Goal: Task Accomplishment & Management: Manage account settings

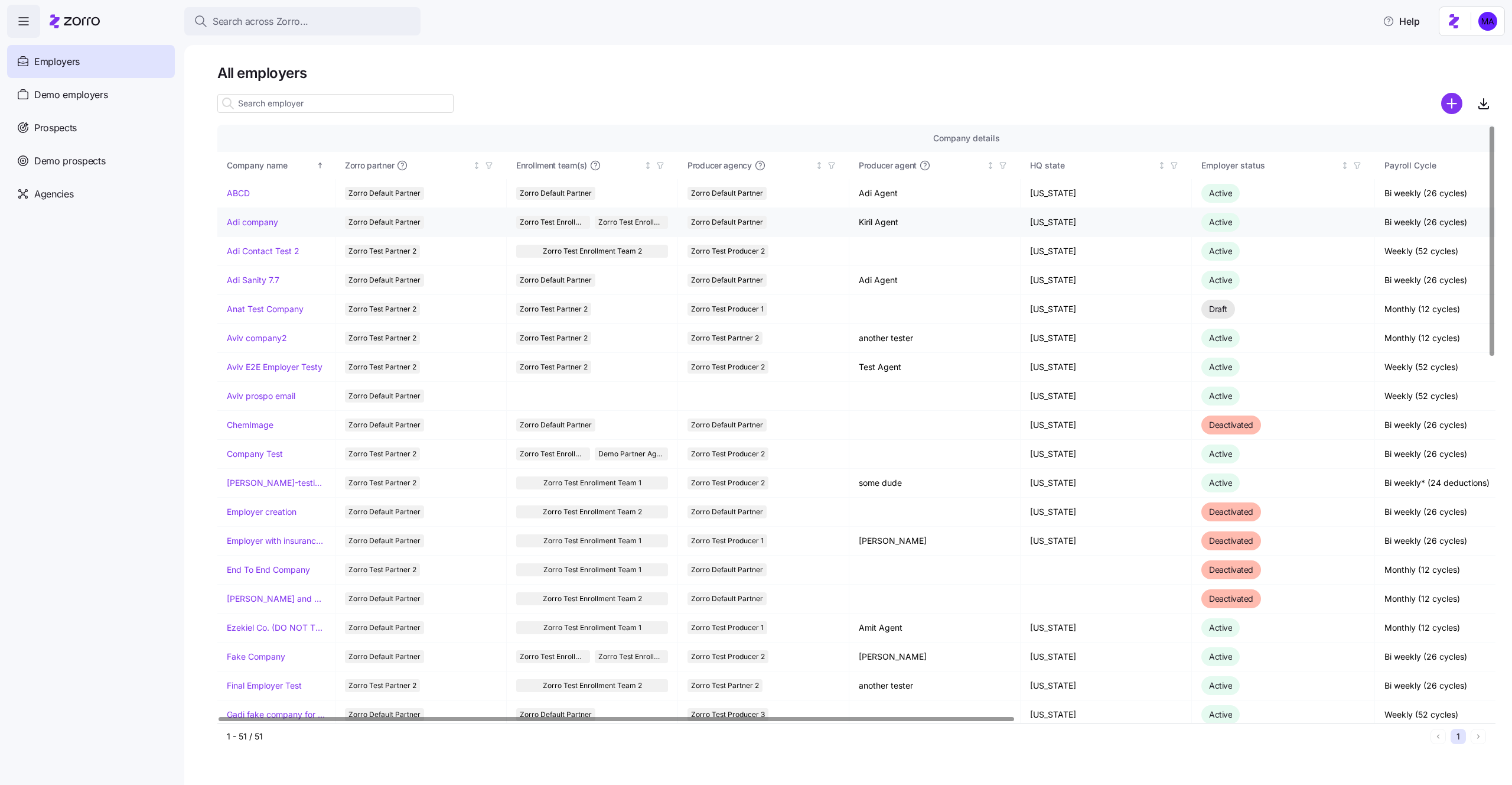
click at [261, 221] on link "Adi company" at bounding box center [252, 222] width 51 height 12
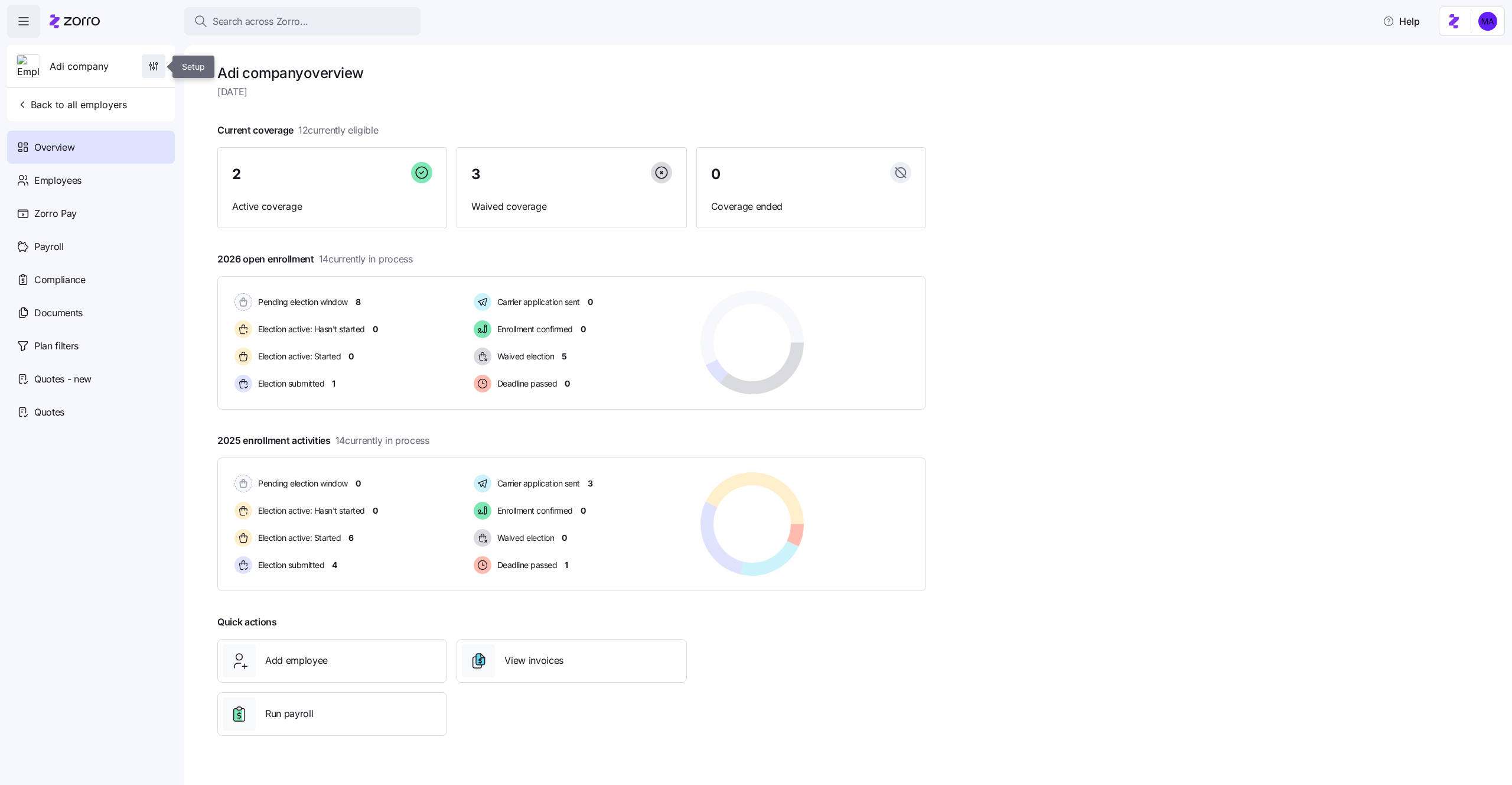
click at [153, 58] on span "button" at bounding box center [153, 66] width 22 height 22
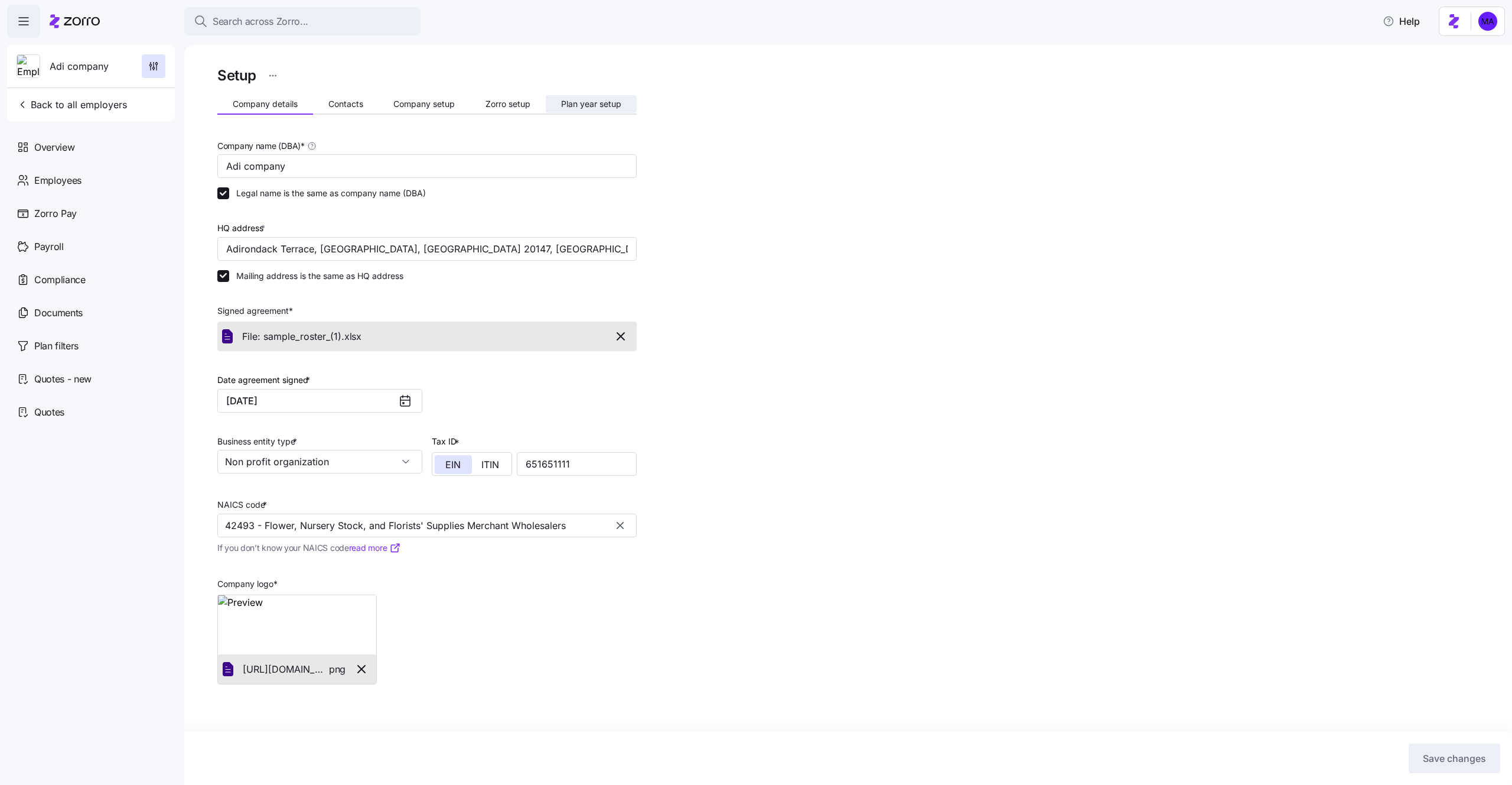
click at [600, 97] on button "Plan year setup" at bounding box center [591, 104] width 91 height 18
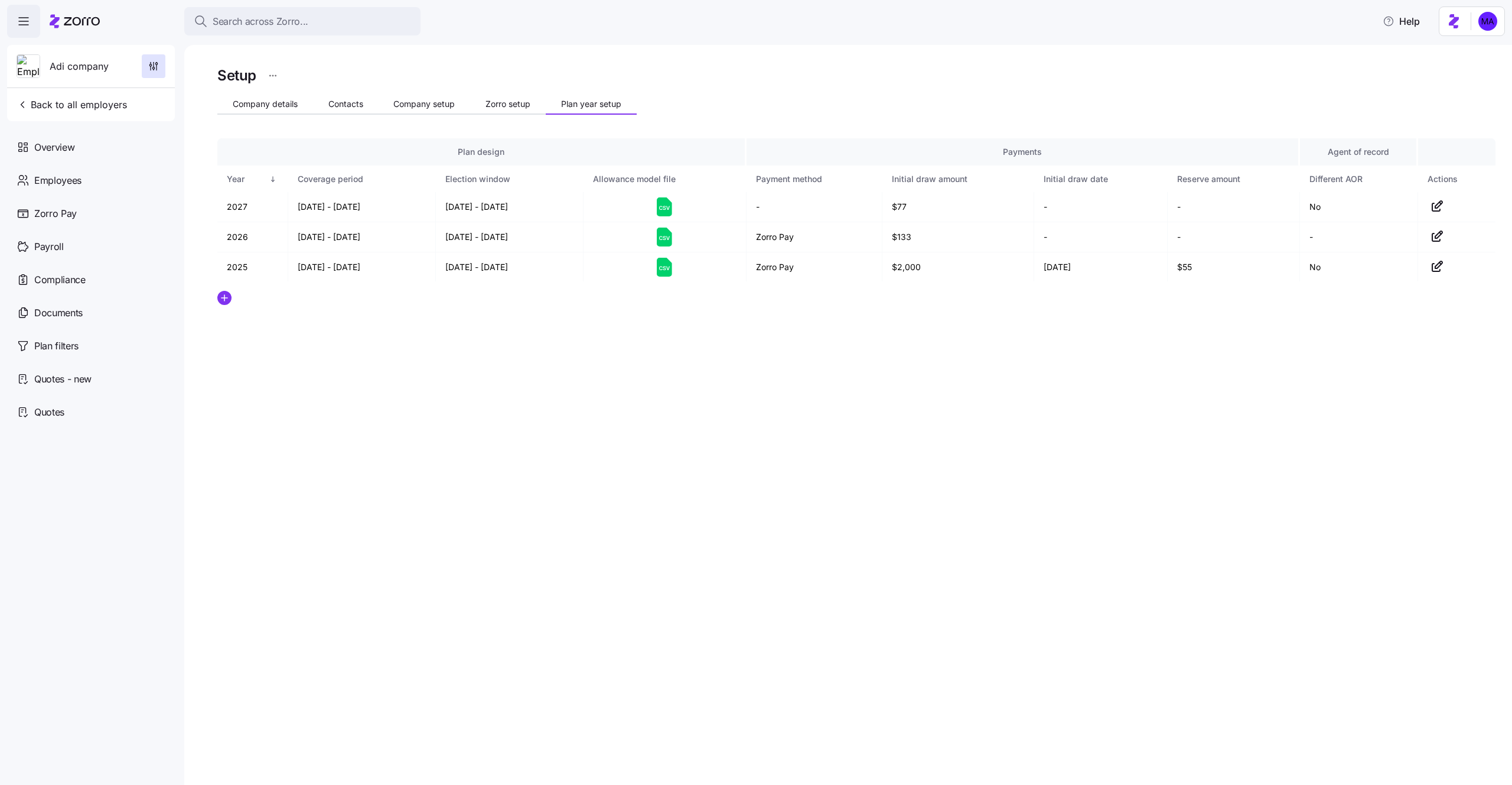
click at [214, 300] on div "Setup Company details Contacts Company setup Zorro setup Plan year setup Plan d…" at bounding box center [848, 415] width 1328 height 740
click at [226, 293] on circle "add icon" at bounding box center [225, 298] width 13 height 13
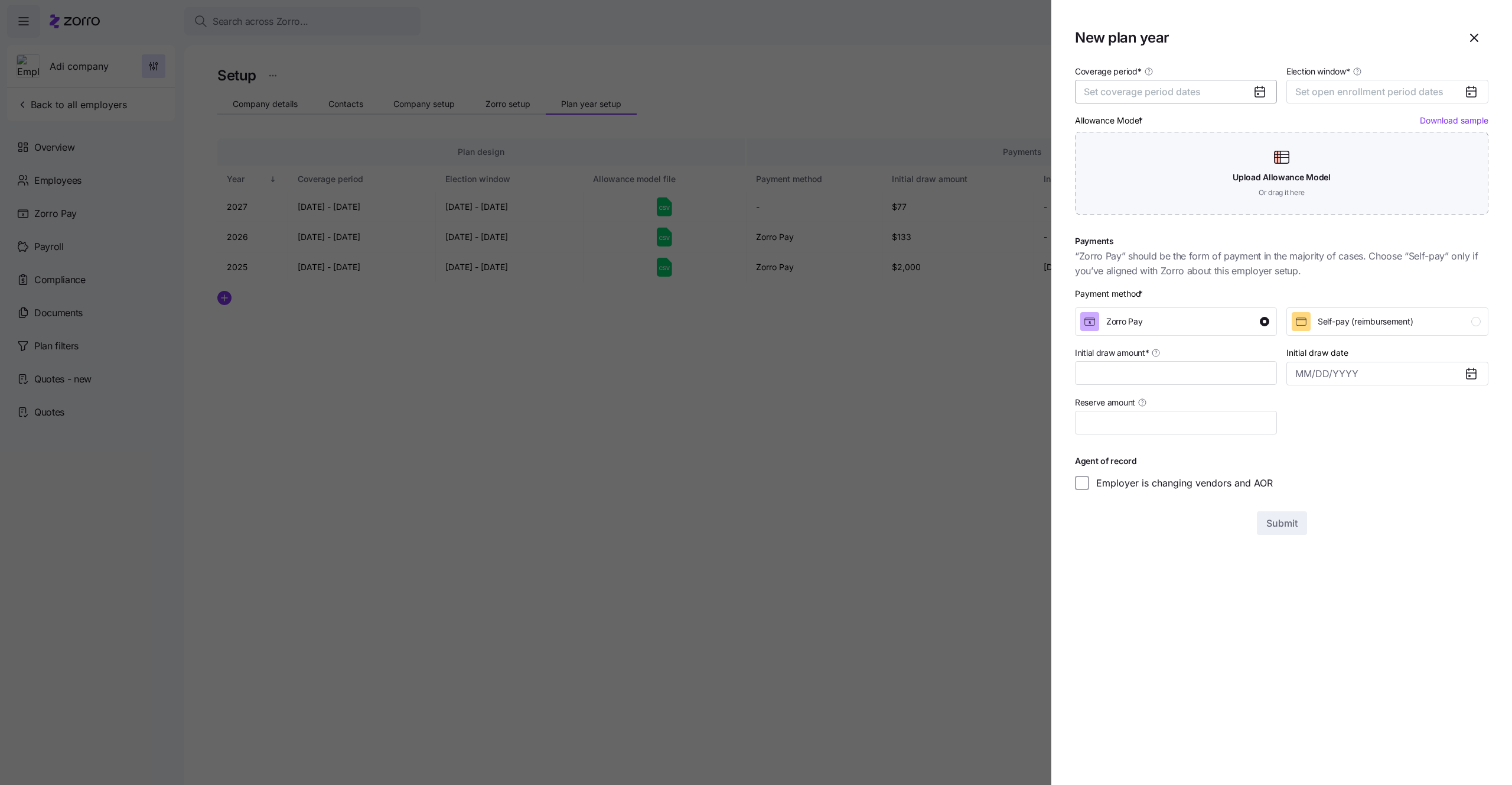
click at [1185, 91] on span "Set coverage period dates" at bounding box center [1142, 91] width 117 height 12
click at [1133, 166] on button "Jan" at bounding box center [1115, 158] width 59 height 25
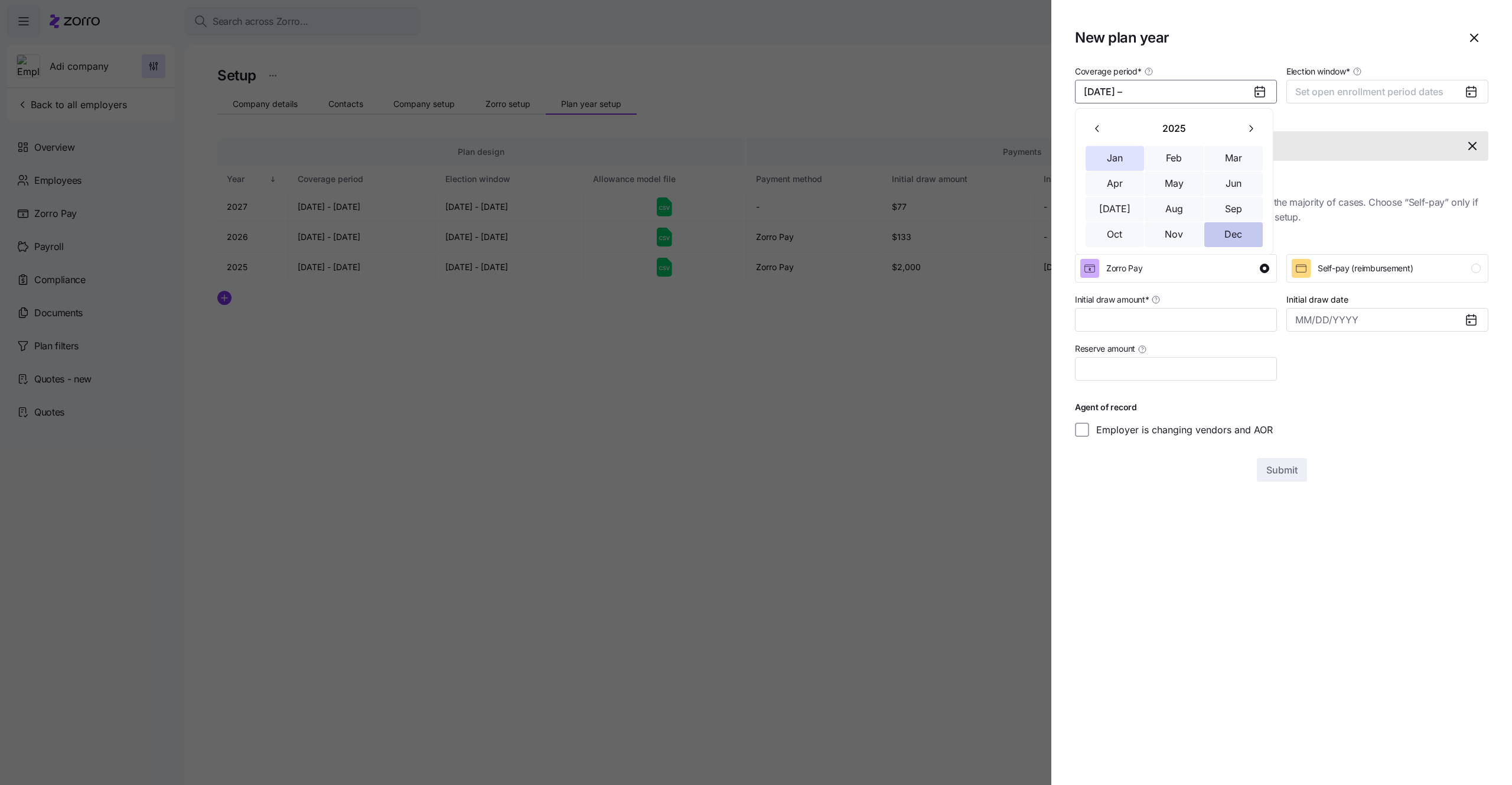
click at [1225, 238] on button "Dec" at bounding box center [1234, 235] width 59 height 25
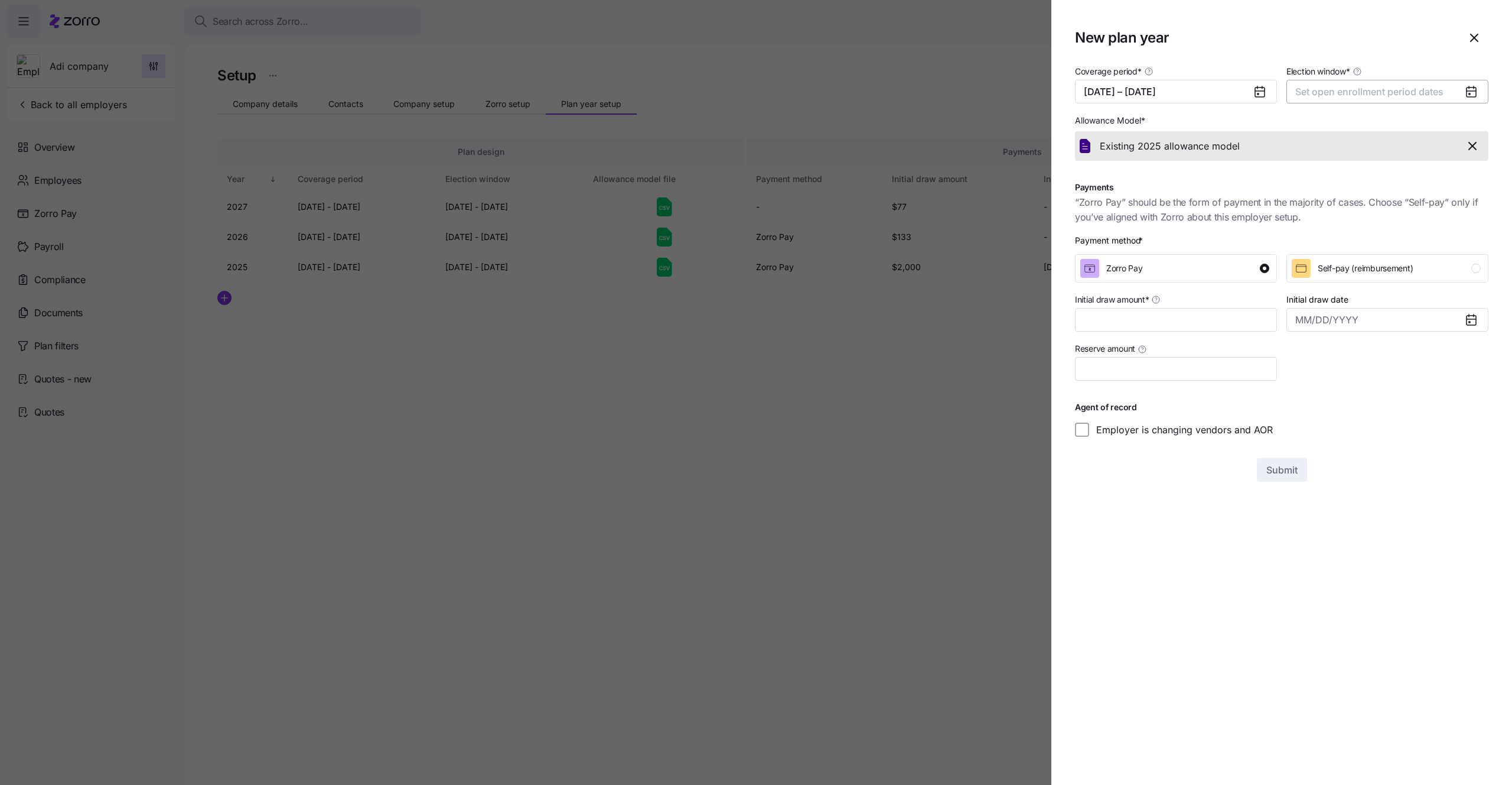
click at [1346, 98] on button "Set open enrollment period dates" at bounding box center [1387, 91] width 202 height 24
click at [1359, 203] on button "10" at bounding box center [1360, 203] width 25 height 25
click at [1380, 226] on button "18" at bounding box center [1386, 229] width 25 height 25
click at [1472, 34] on icon "button" at bounding box center [1474, 37] width 14 height 14
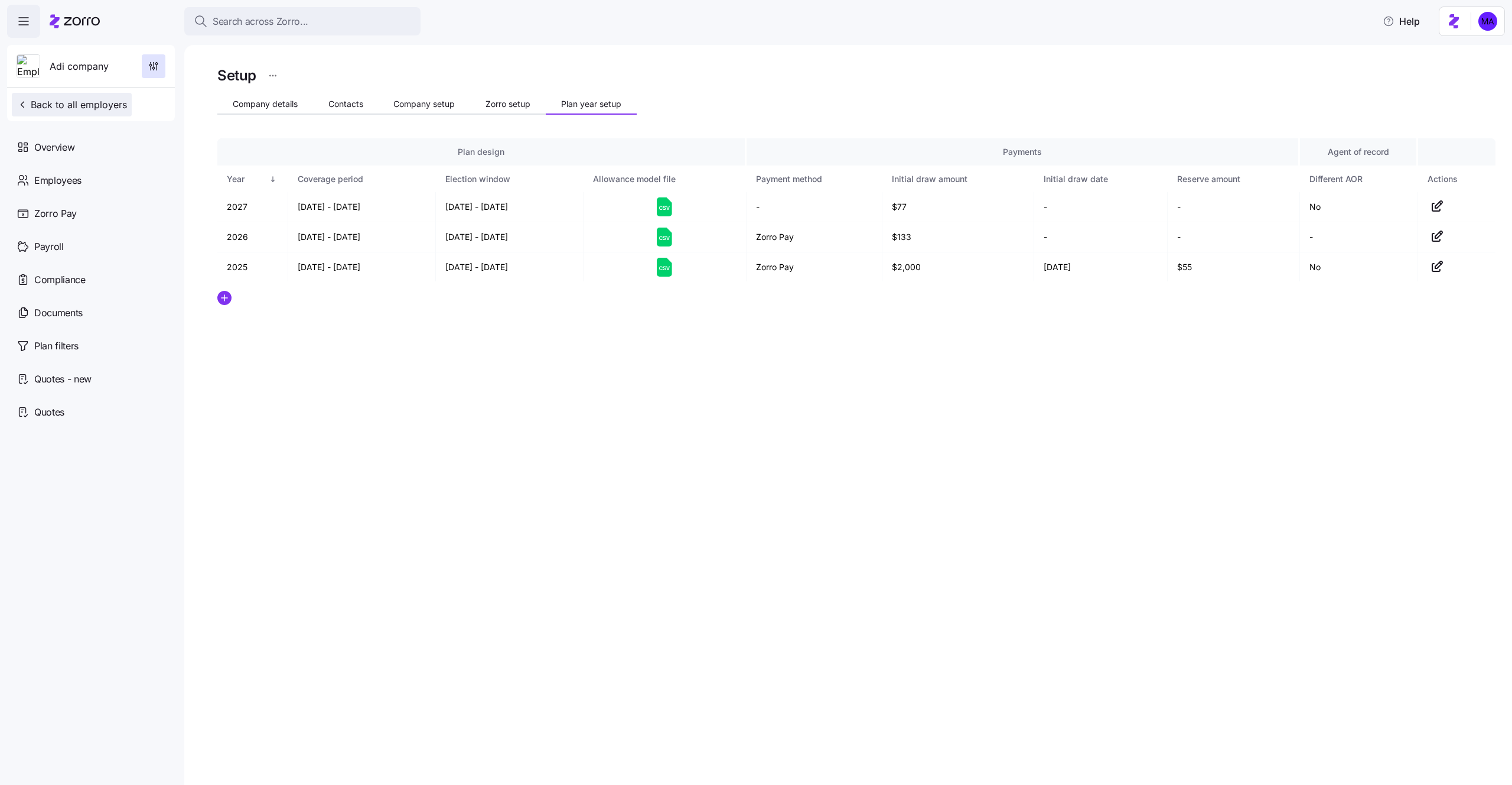
click at [92, 107] on span "Back to all employers" at bounding box center [72, 104] width 110 height 14
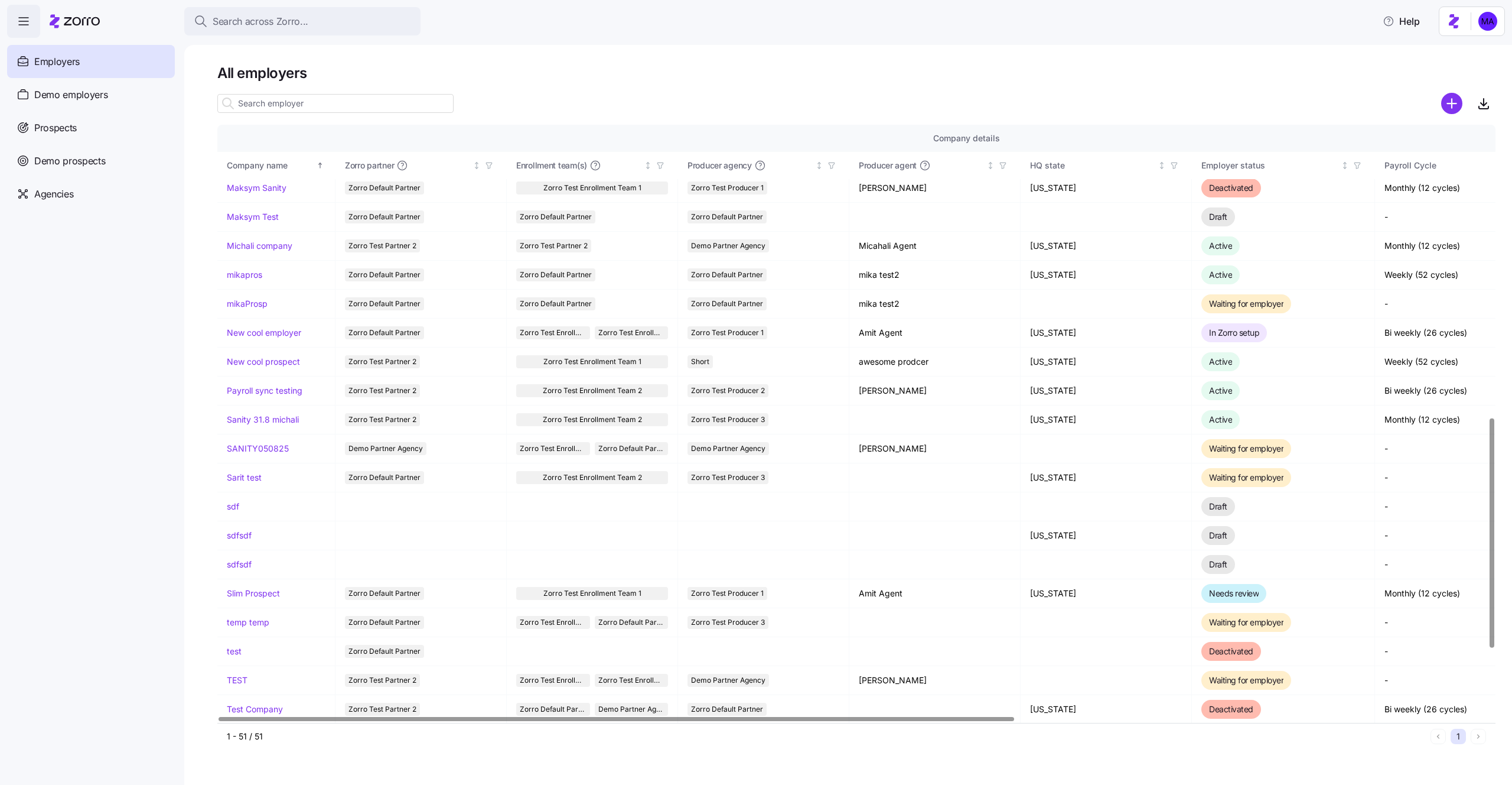
scroll to position [759, 0]
click at [254, 274] on link "mikapros" at bounding box center [244, 273] width 35 height 12
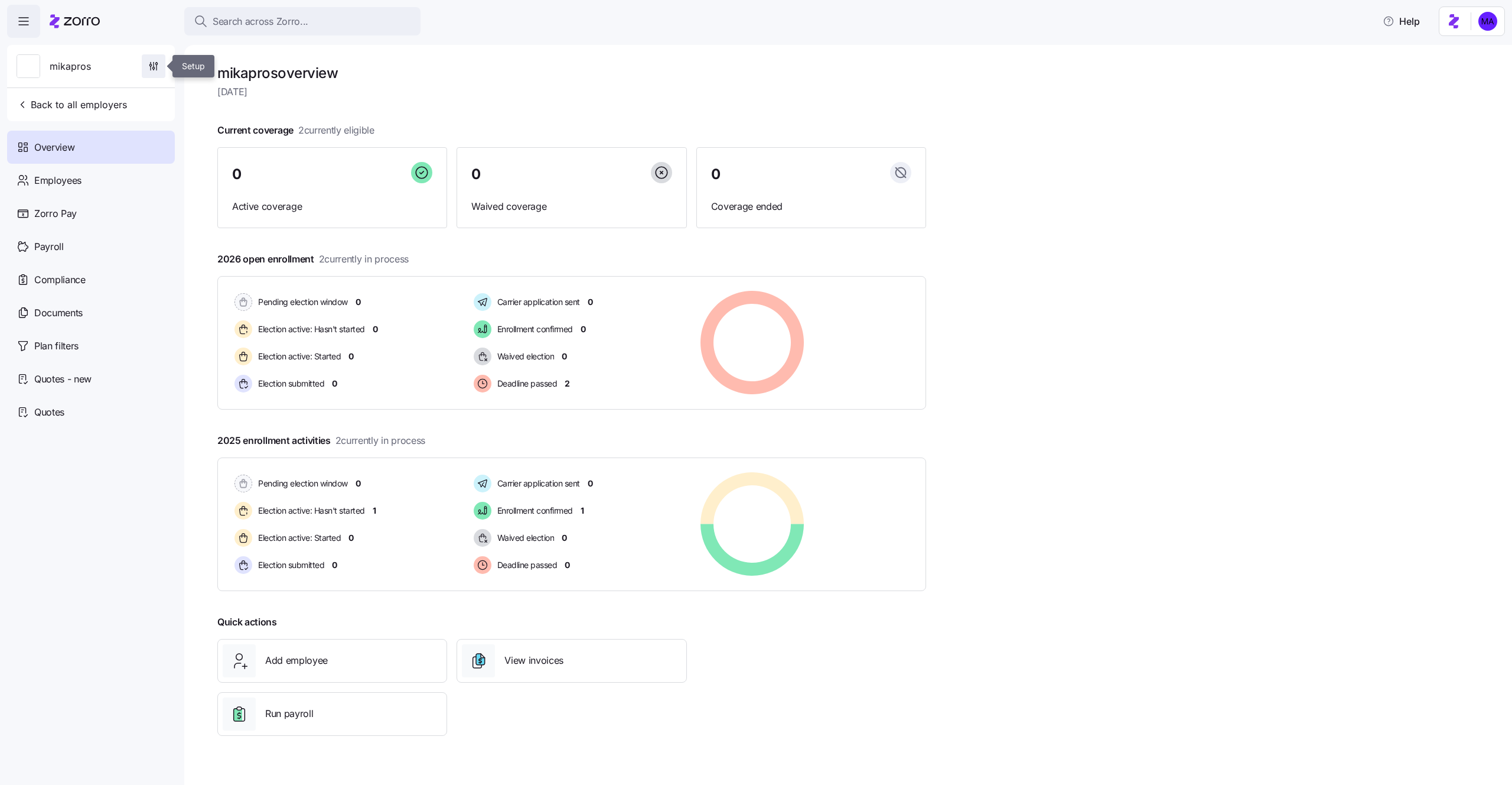
click at [148, 68] on icon "button" at bounding box center [153, 66] width 12 height 12
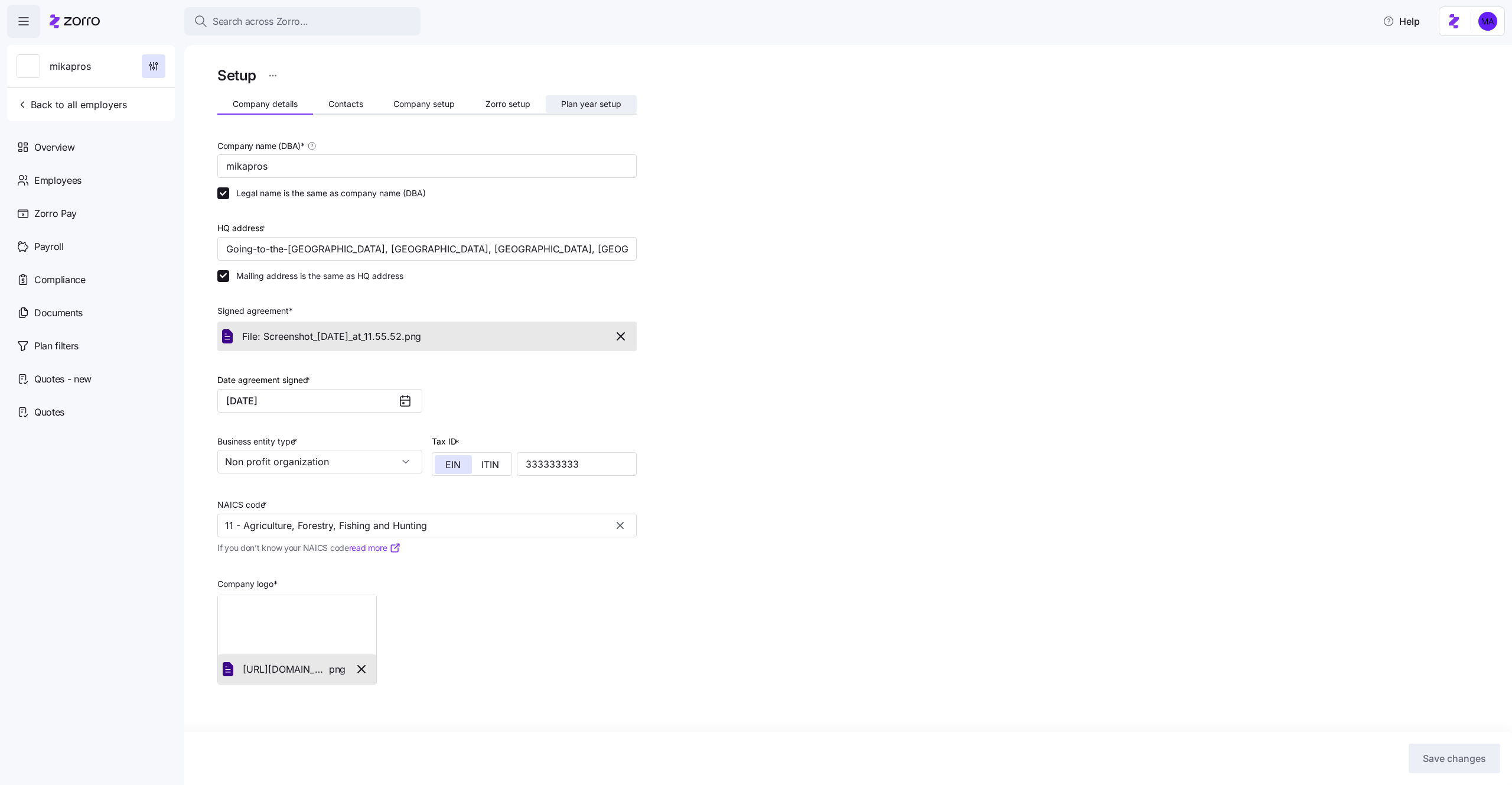
click at [567, 100] on span "Plan year setup" at bounding box center [590, 104] width 60 height 8
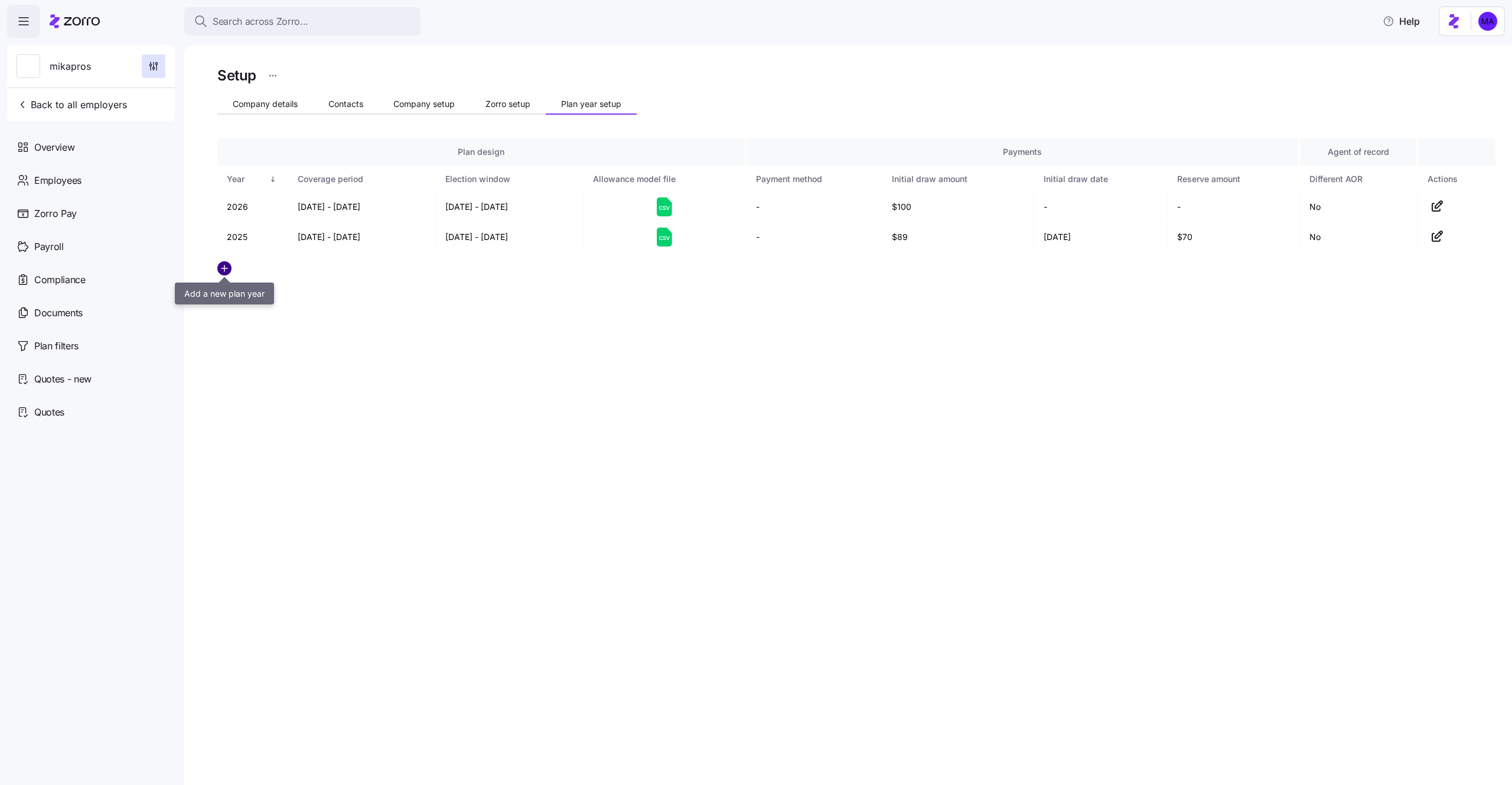
click at [218, 271] on circle "add icon" at bounding box center [225, 269] width 13 height 13
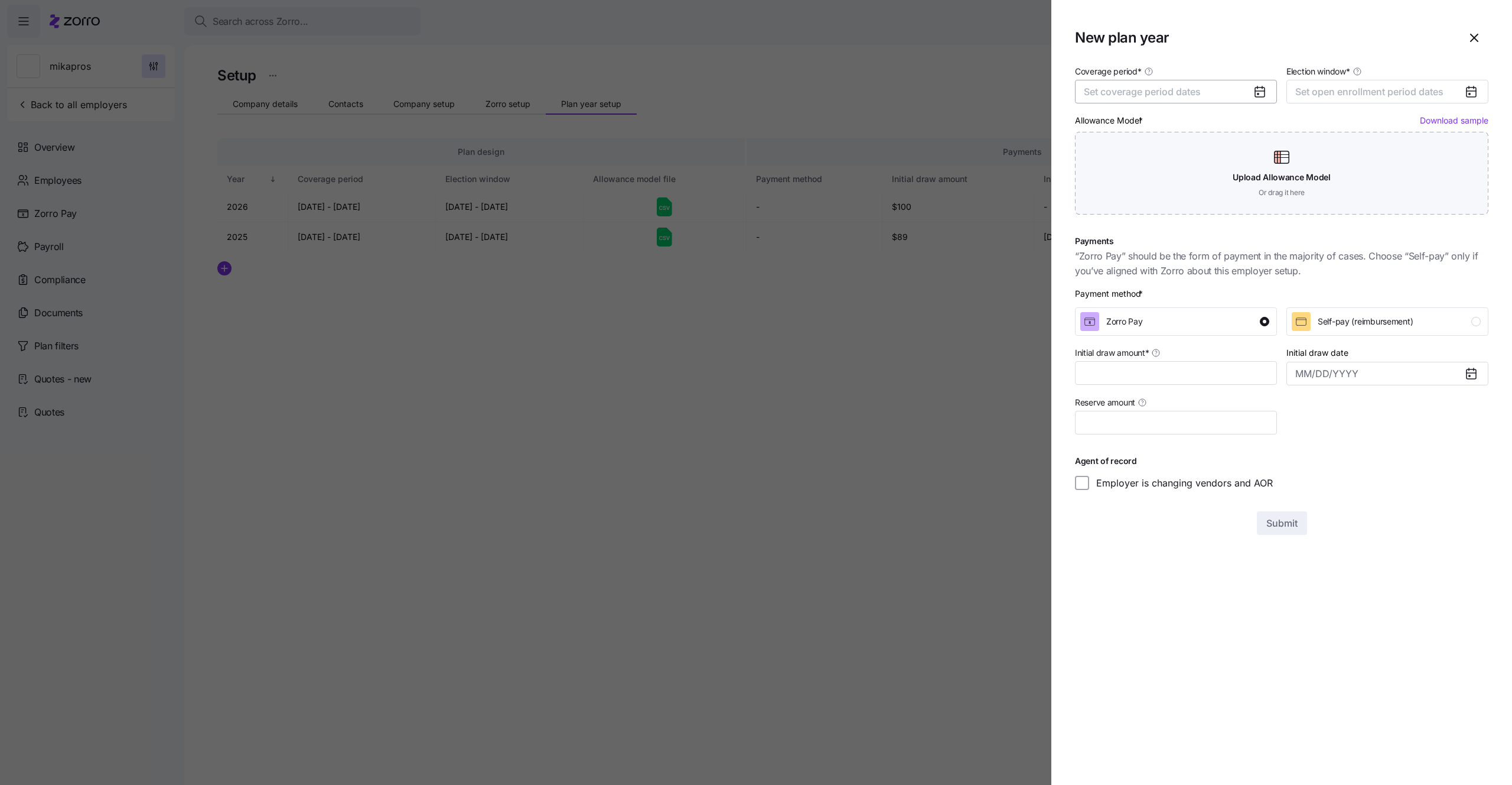
click at [1173, 88] on span "Set coverage period dates" at bounding box center [1142, 91] width 117 height 12
click at [1118, 161] on button "Jan" at bounding box center [1115, 158] width 59 height 25
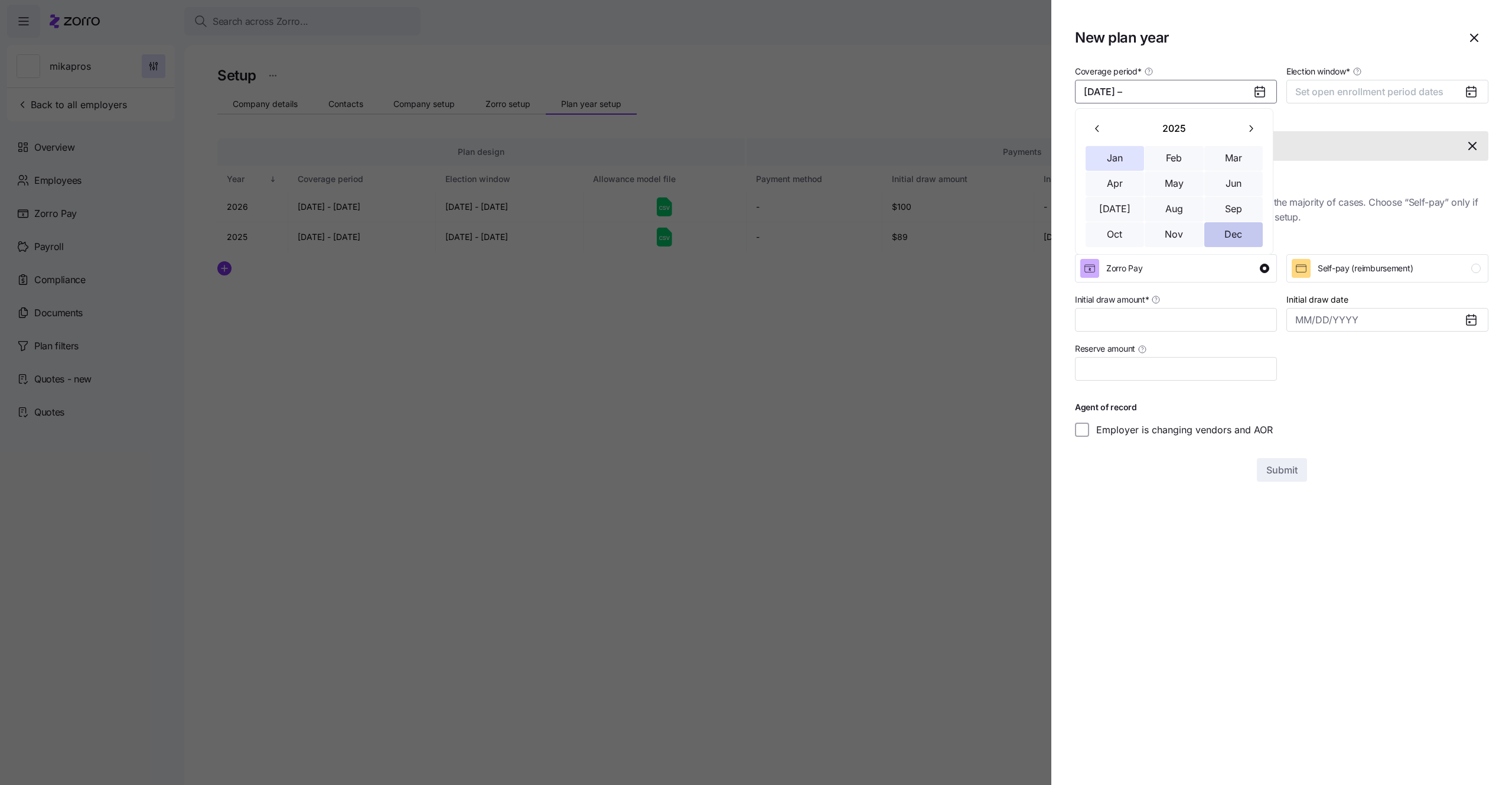
click at [1230, 227] on button "Dec" at bounding box center [1234, 235] width 59 height 25
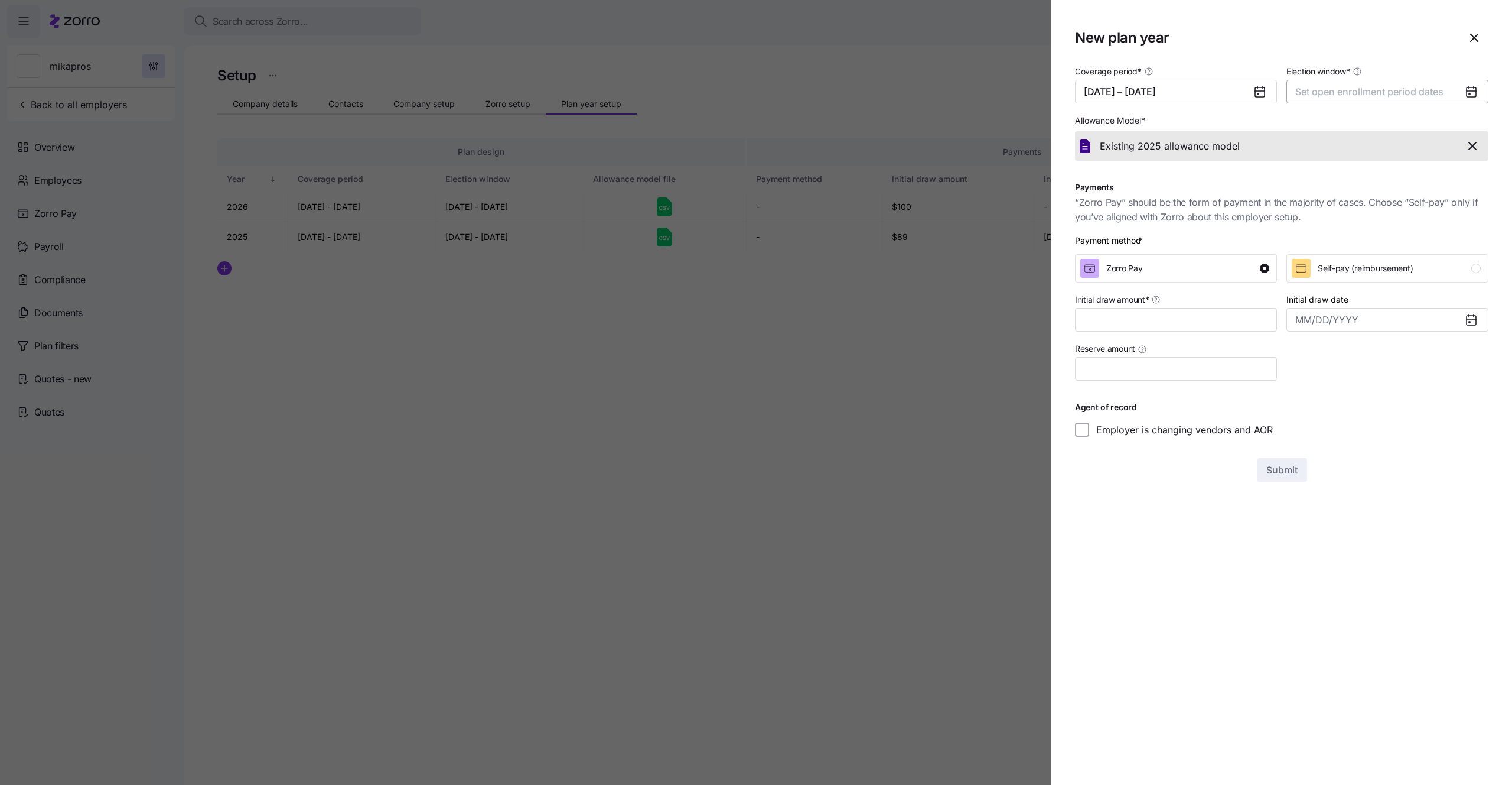
click at [1326, 89] on span "Set open enrollment period dates" at bounding box center [1370, 91] width 148 height 12
click at [1384, 227] on button "18" at bounding box center [1386, 229] width 25 height 25
click at [1384, 245] on button "25" at bounding box center [1386, 254] width 25 height 25
click at [1186, 325] on input "Initial draw amount *" at bounding box center [1175, 320] width 202 height 24
type input "$88"
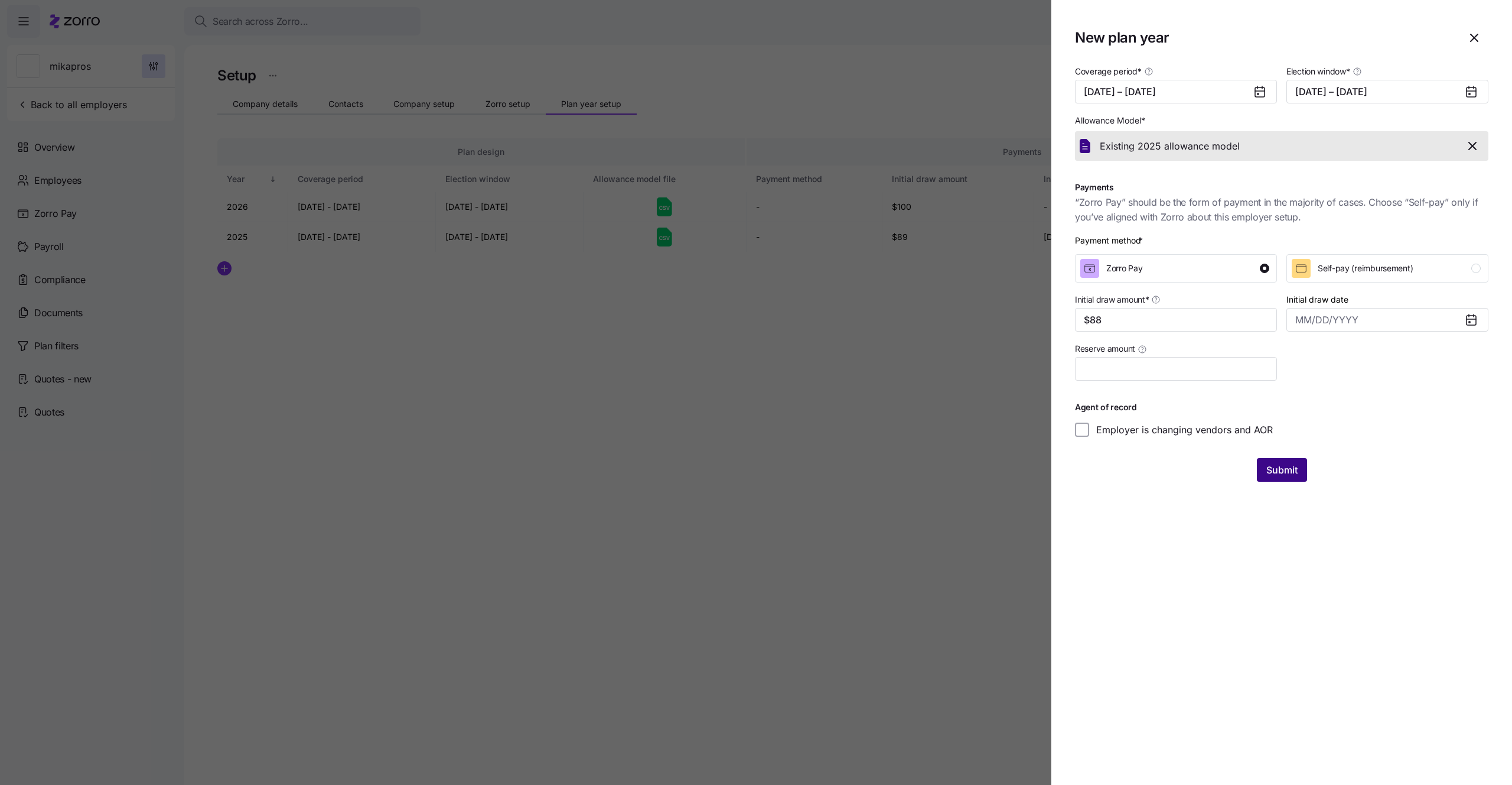
click at [1280, 467] on span "Submit" at bounding box center [1282, 470] width 31 height 14
click at [1165, 87] on button "[DATE] – [DATE]" at bounding box center [1175, 91] width 202 height 24
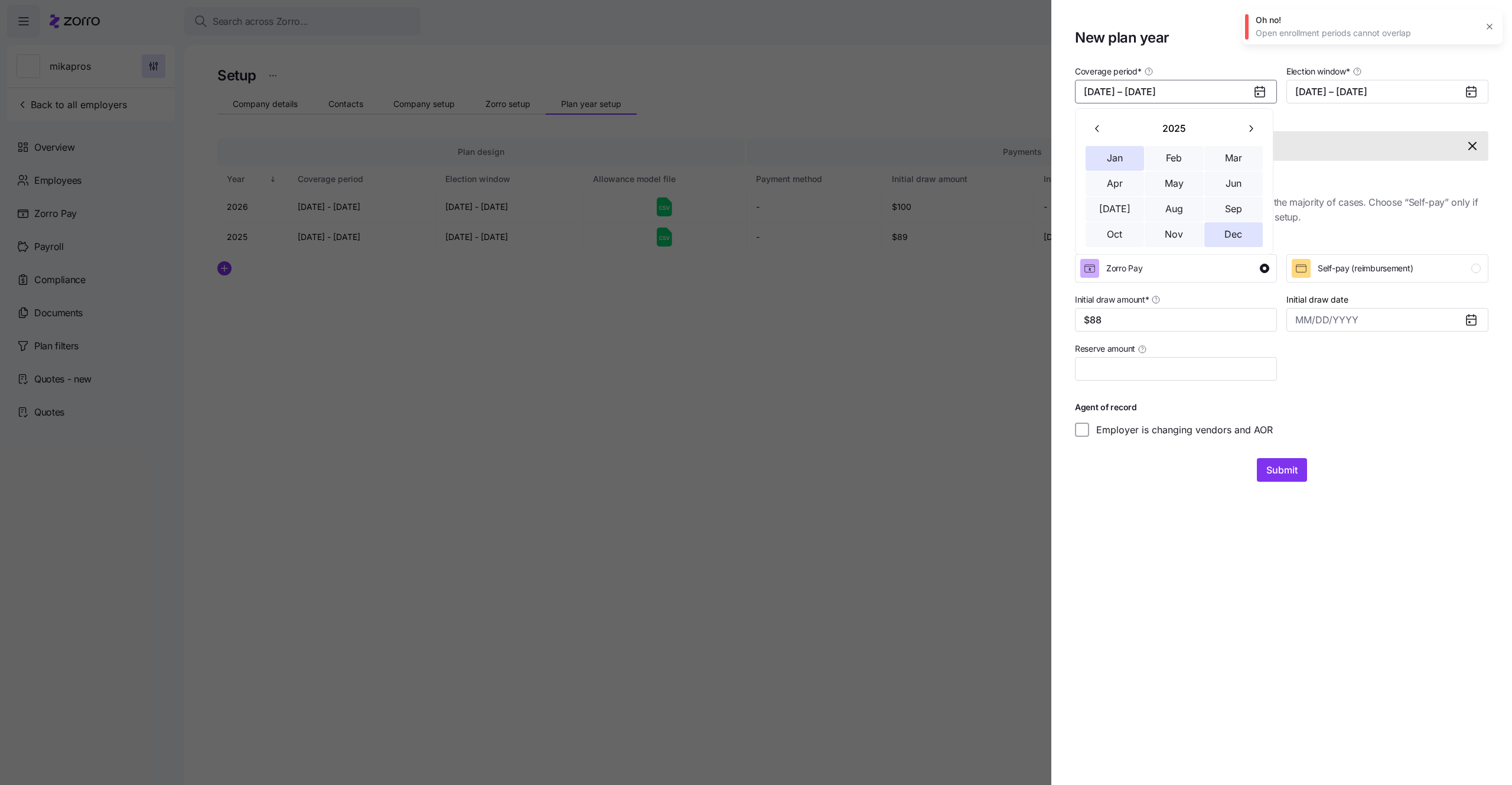
click at [1248, 134] on button "button" at bounding box center [1251, 128] width 25 height 25
click at [1107, 147] on button "Jan" at bounding box center [1115, 158] width 59 height 25
click at [1234, 232] on button "Dec" at bounding box center [1234, 235] width 59 height 25
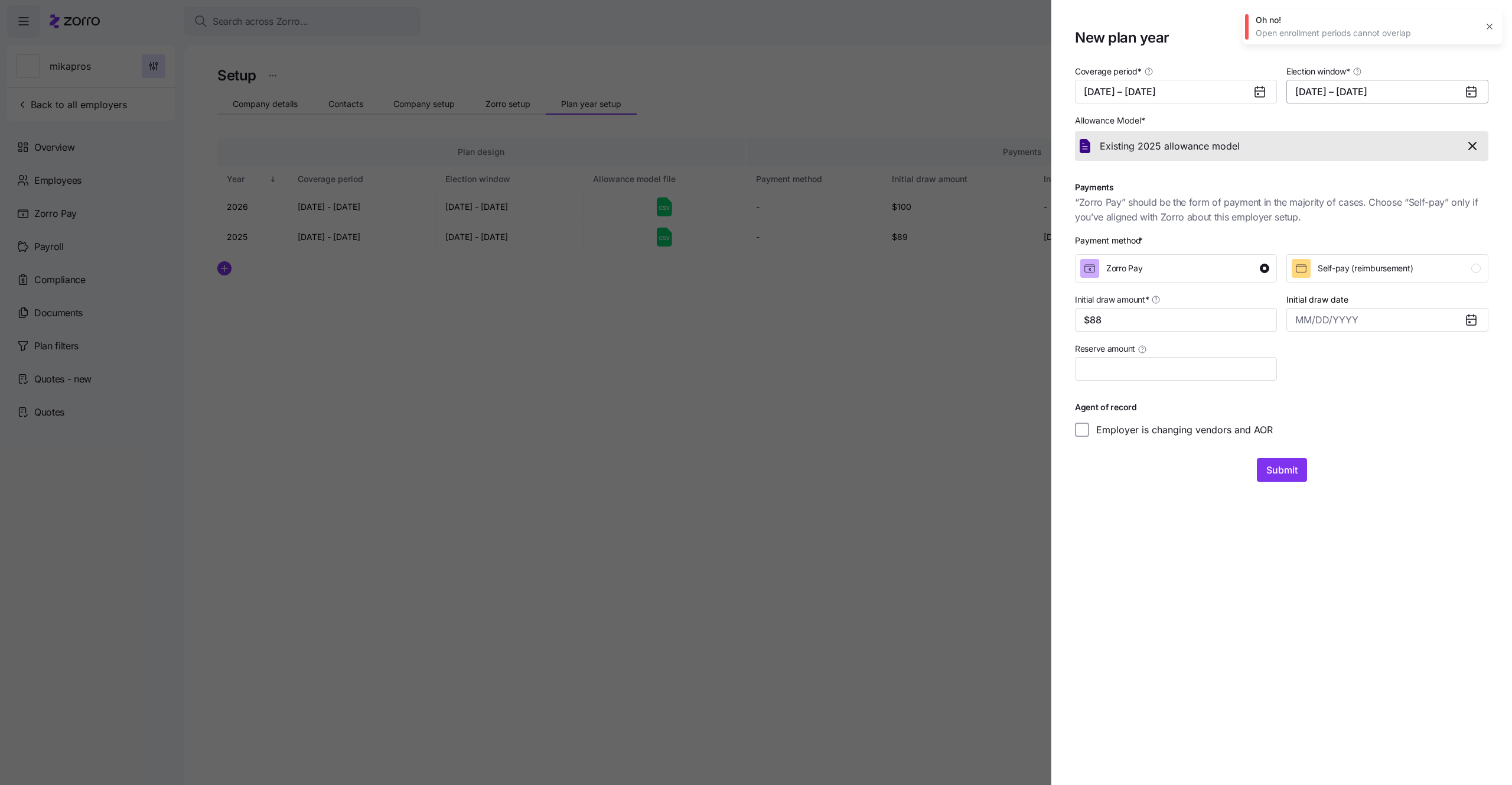
click at [1341, 94] on button "[DATE] – [DATE]" at bounding box center [1387, 91] width 202 height 24
click at [1463, 133] on icon "button" at bounding box center [1463, 128] width 12 height 12
click at [1462, 133] on icon "button" at bounding box center [1463, 128] width 12 height 12
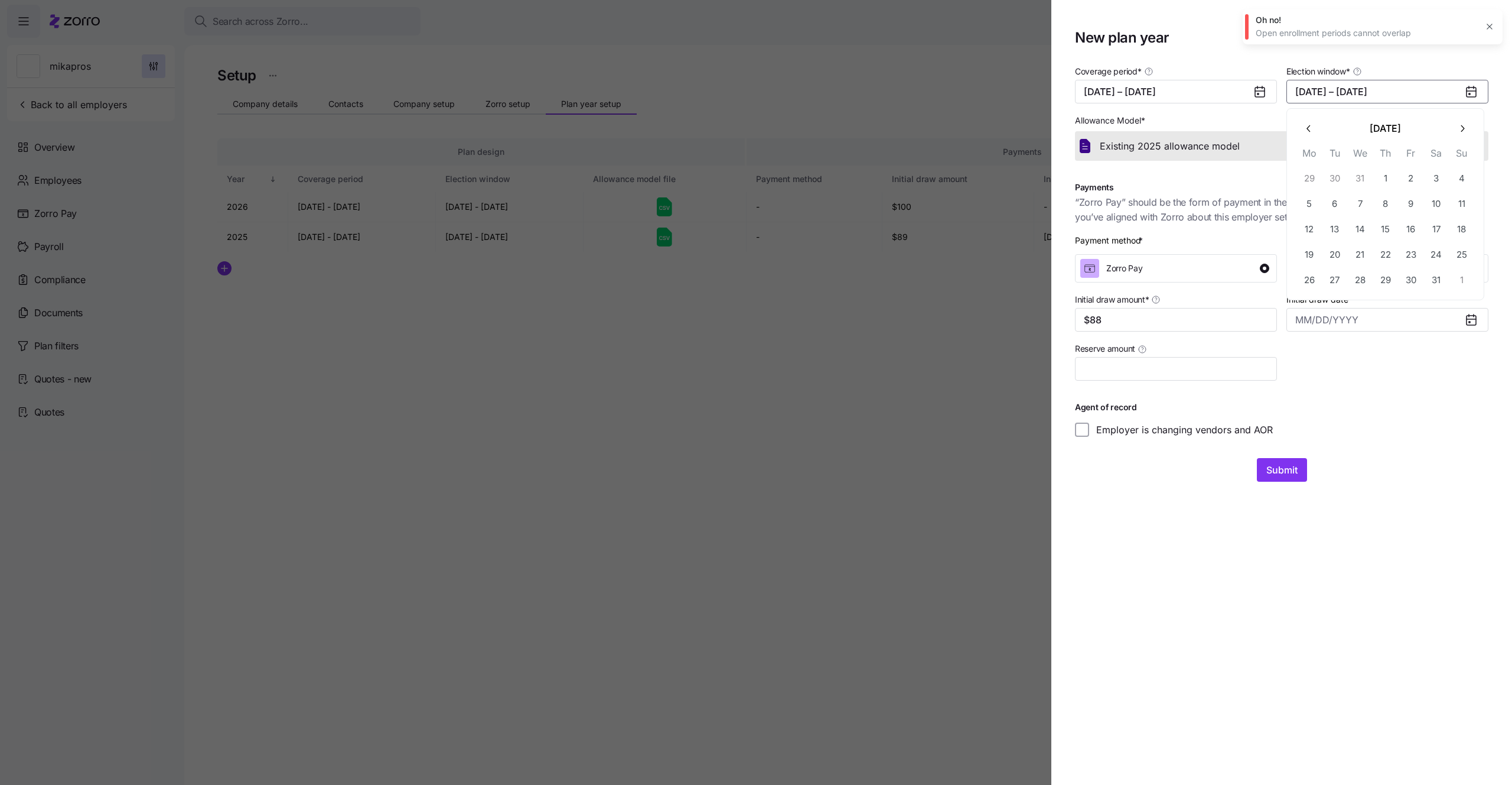
click at [1462, 133] on icon "button" at bounding box center [1463, 128] width 12 height 12
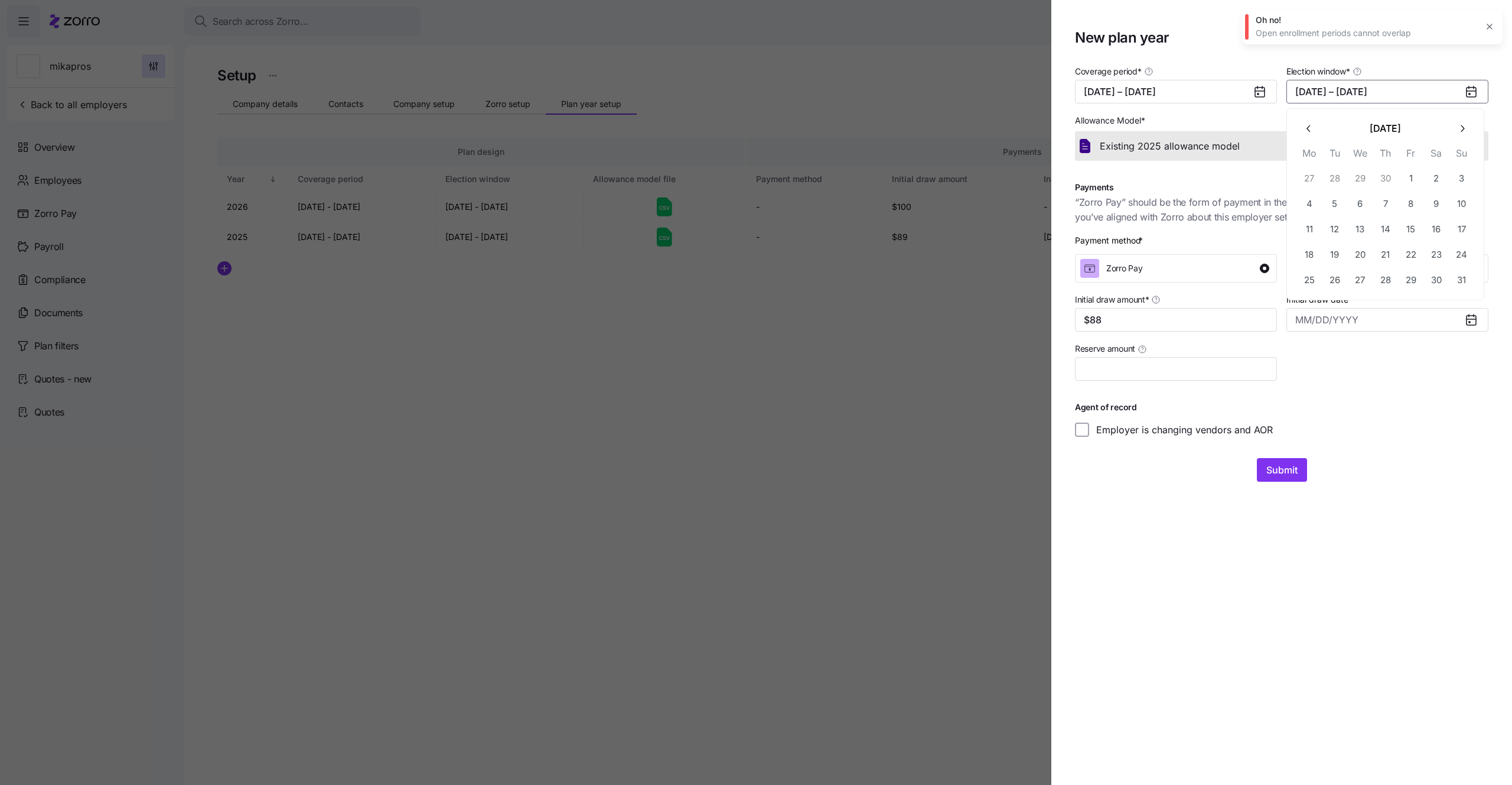
click at [1462, 133] on icon "button" at bounding box center [1463, 128] width 12 height 12
click at [1461, 133] on icon "button" at bounding box center [1463, 128] width 12 height 12
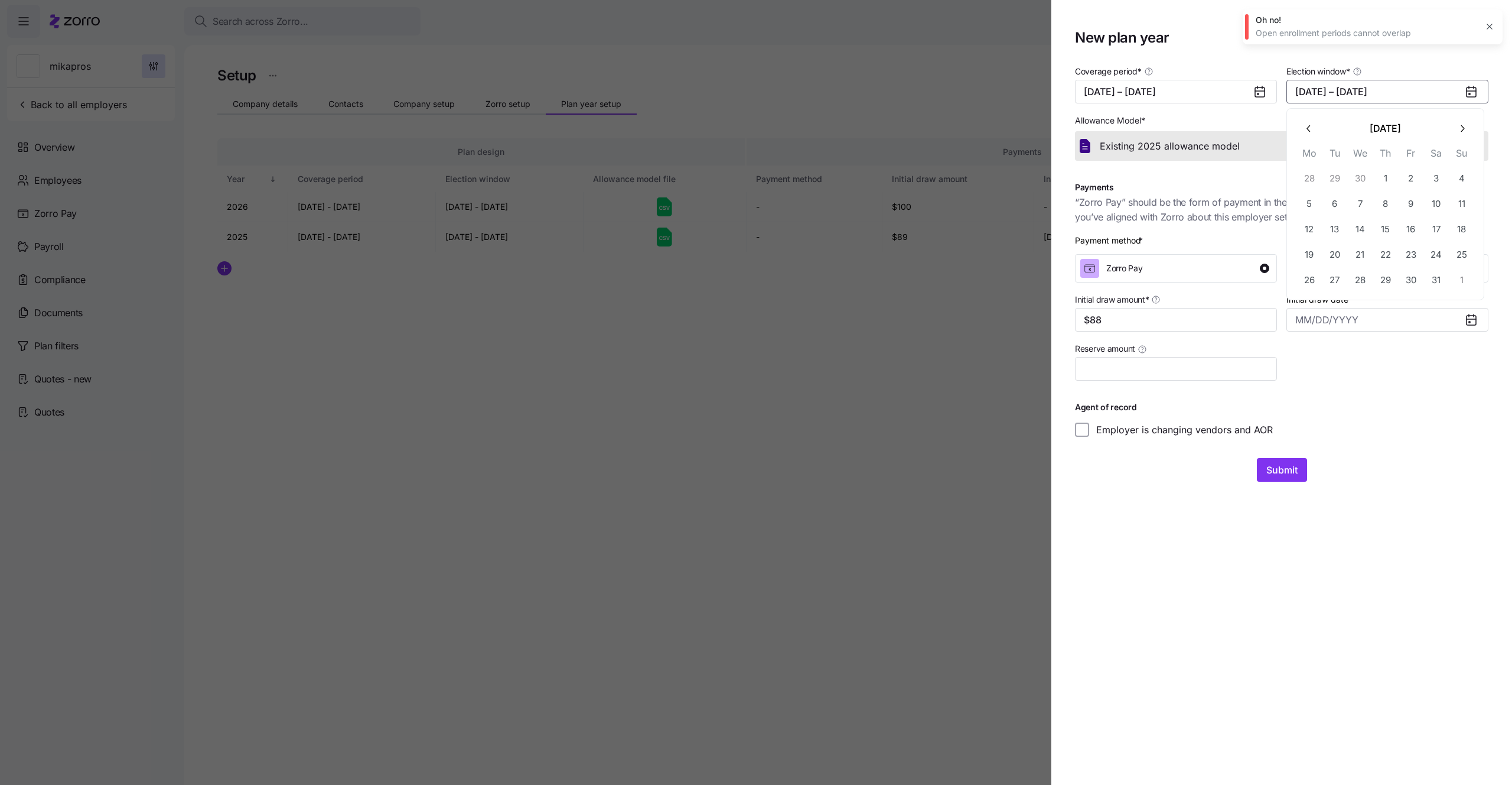
click at [1461, 133] on icon "button" at bounding box center [1463, 128] width 12 height 12
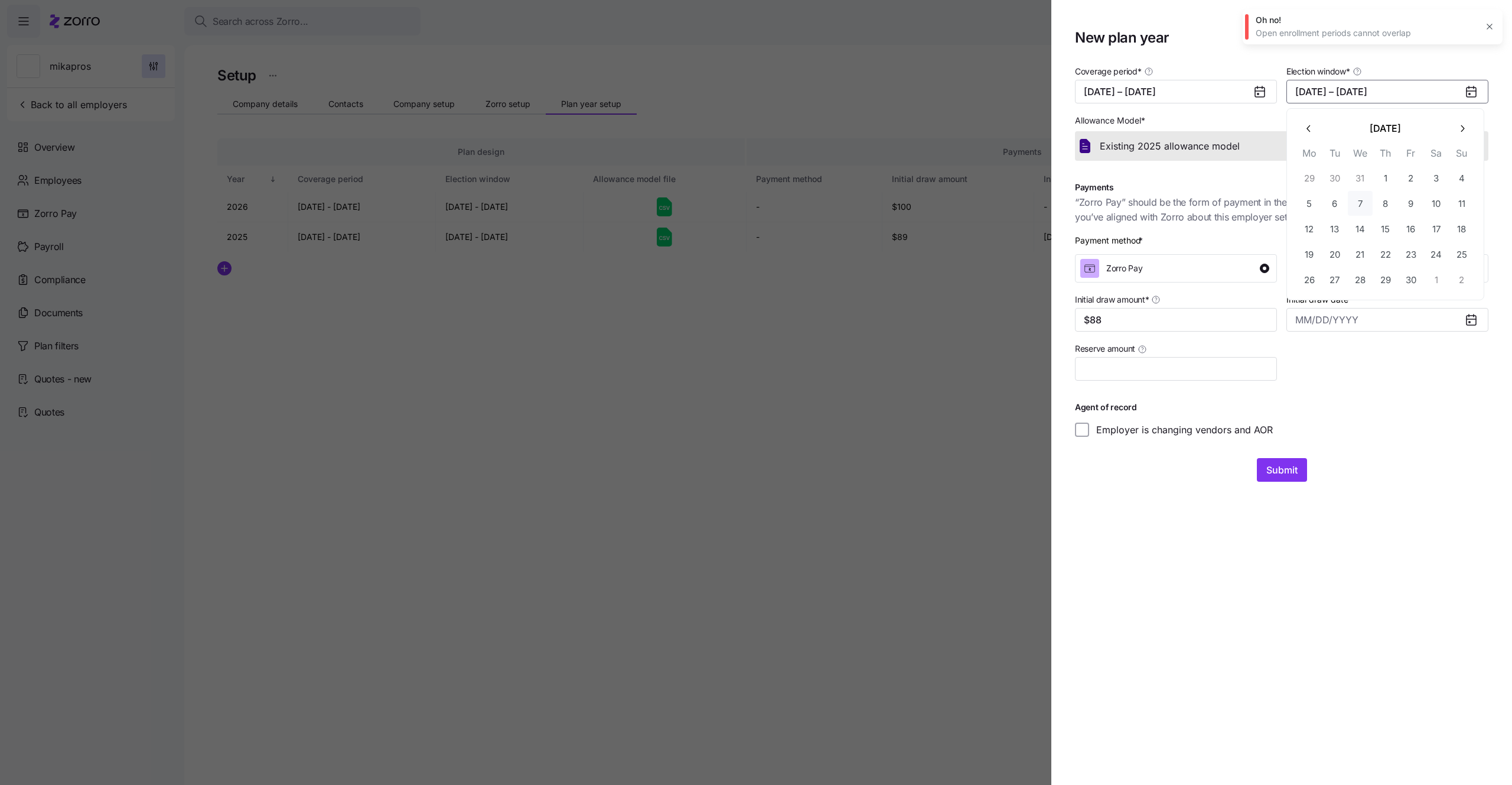
click at [1371, 196] on button "7" at bounding box center [1360, 203] width 25 height 25
click at [1394, 214] on button "8" at bounding box center [1386, 203] width 25 height 25
click at [1292, 459] on button "Submit" at bounding box center [1281, 470] width 50 height 24
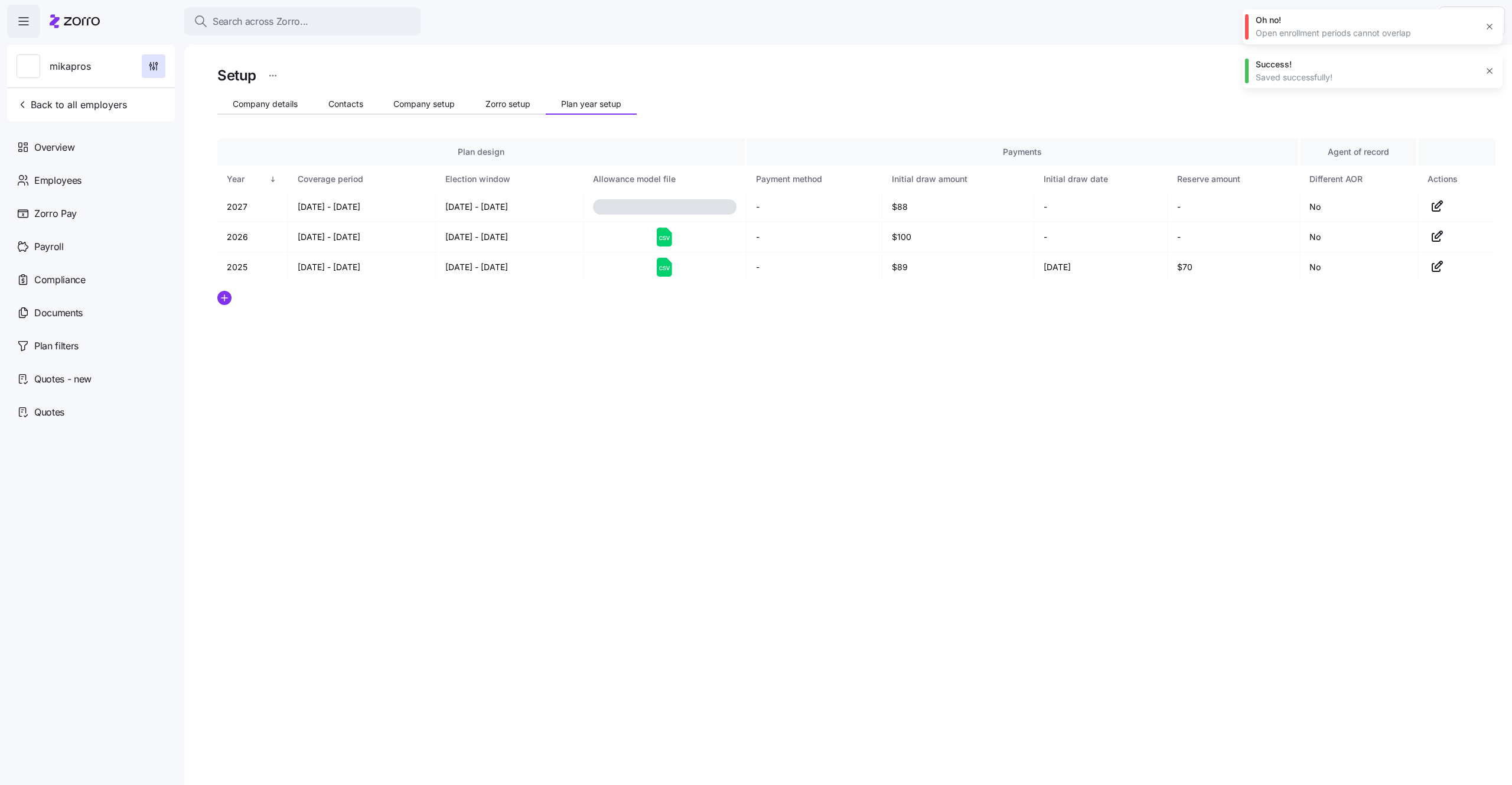
click at [1486, 26] on icon "button" at bounding box center [1489, 26] width 9 height 9
click at [888, 490] on div "Setup Company details Contacts Company setup Zorro setup Plan year setup Plan d…" at bounding box center [848, 415] width 1328 height 740
click at [86, 104] on span "Back to all employers" at bounding box center [72, 104] width 110 height 14
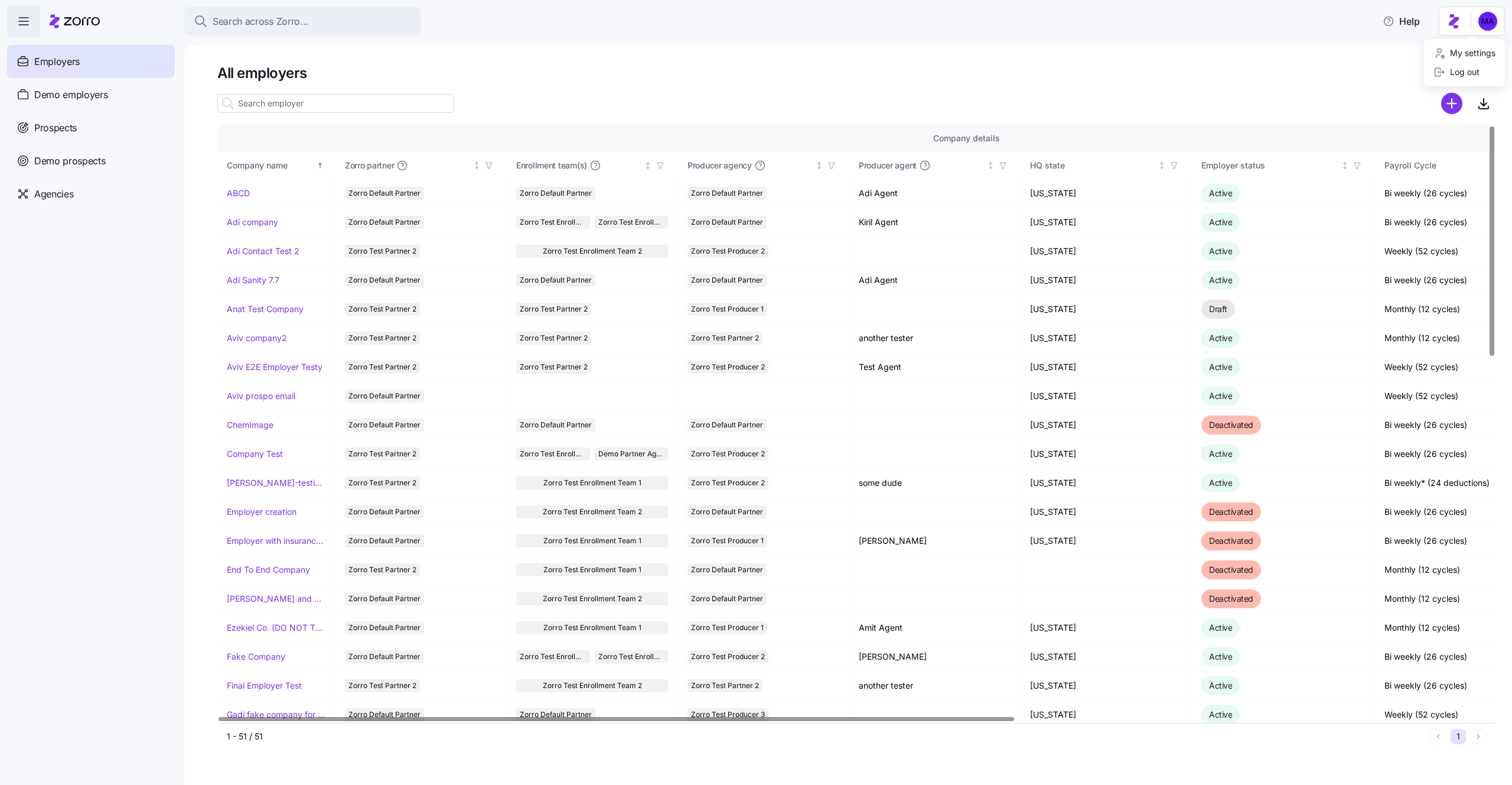
click at [1475, 21] on html "Search across Zorro... Help Employers Demo employers Prospects Demo prospects A…" at bounding box center [756, 389] width 1512 height 778
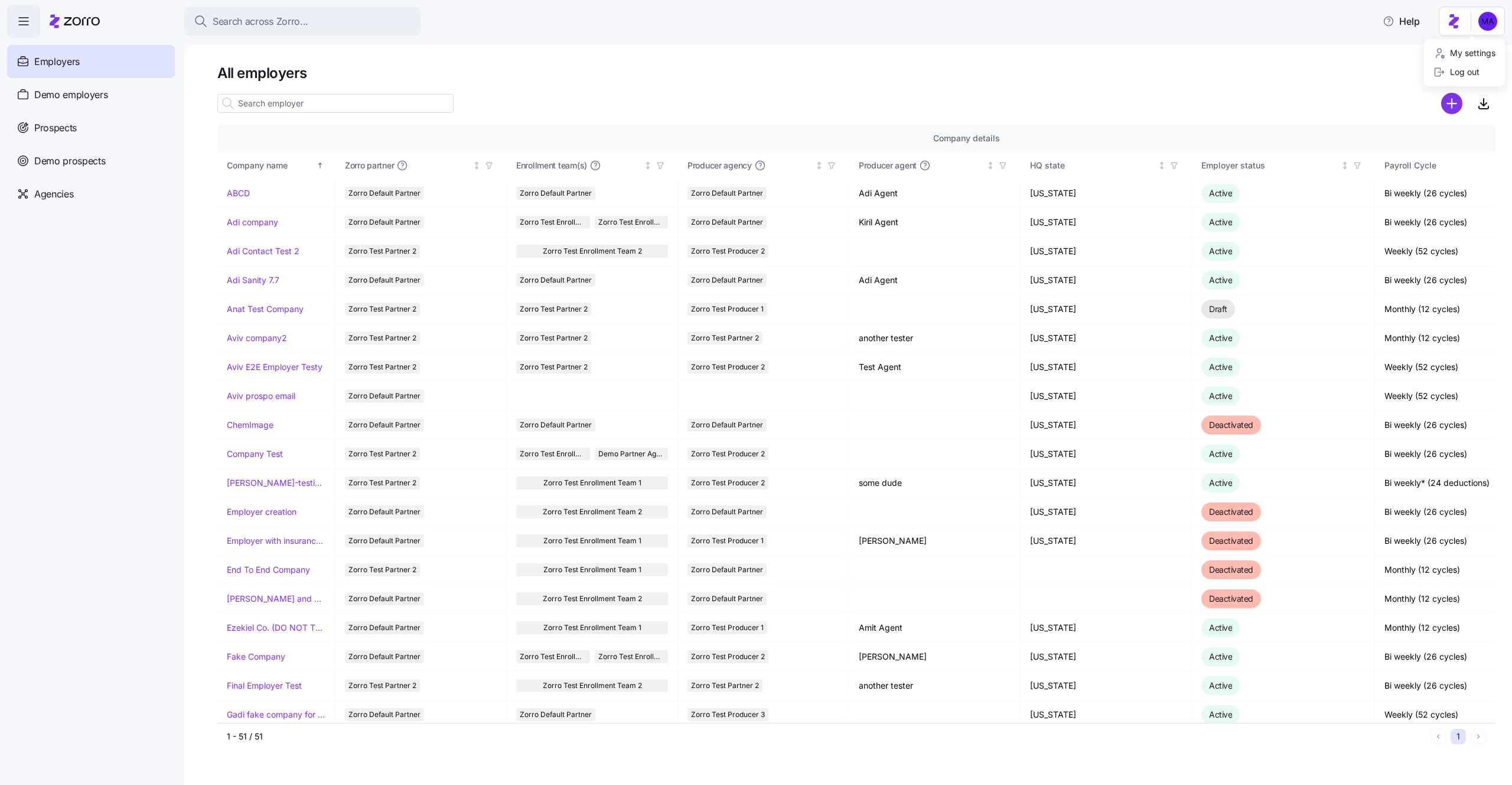
click at [957, 14] on html "Search across Zorro... Help Employers Demo employers Prospects Demo prospects A…" at bounding box center [756, 389] width 1512 height 778
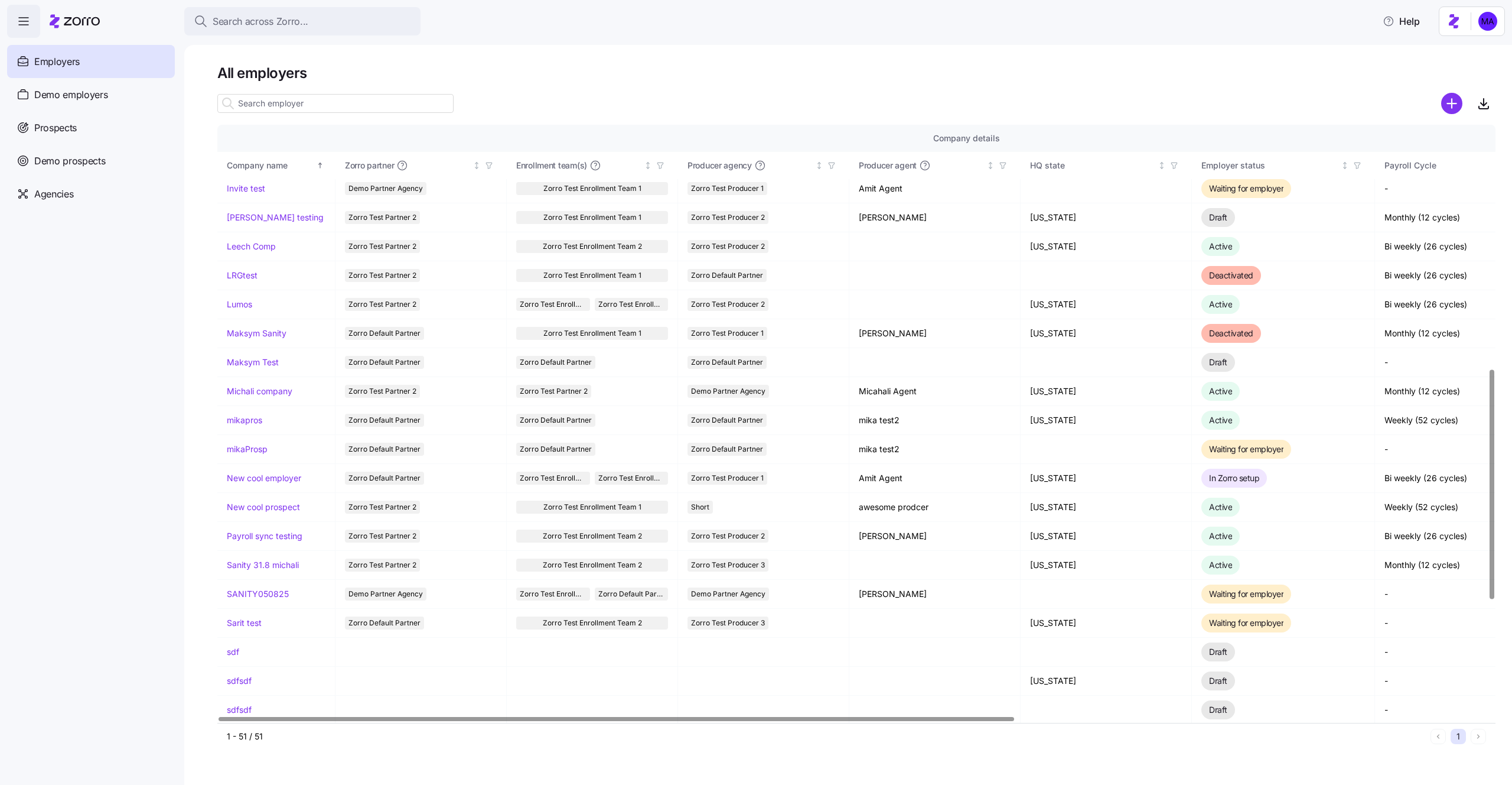
scroll to position [634, 0]
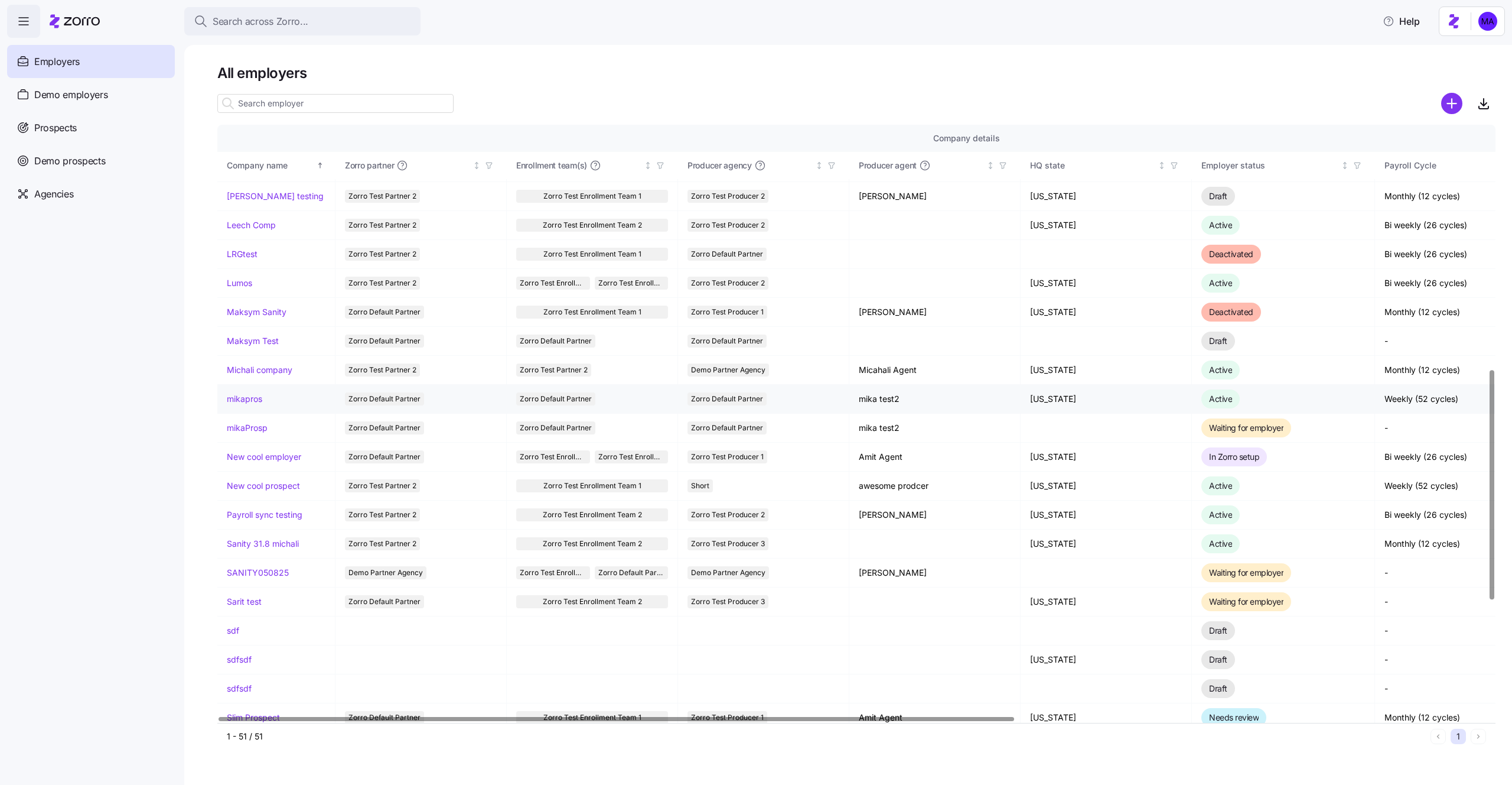
click at [250, 404] on link "mikapros" at bounding box center [244, 399] width 35 height 12
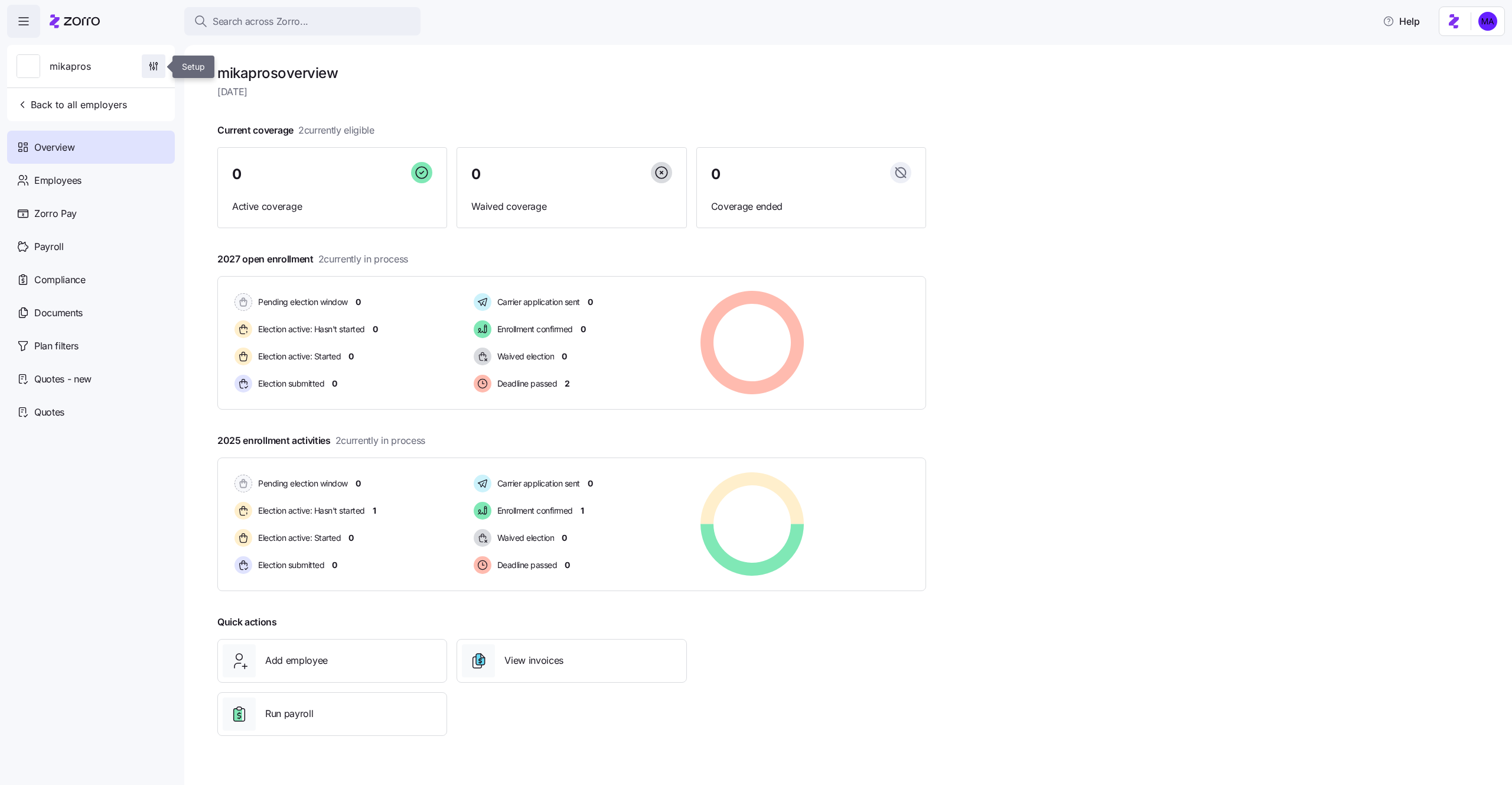
click at [149, 68] on icon "button" at bounding box center [153, 66] width 12 height 12
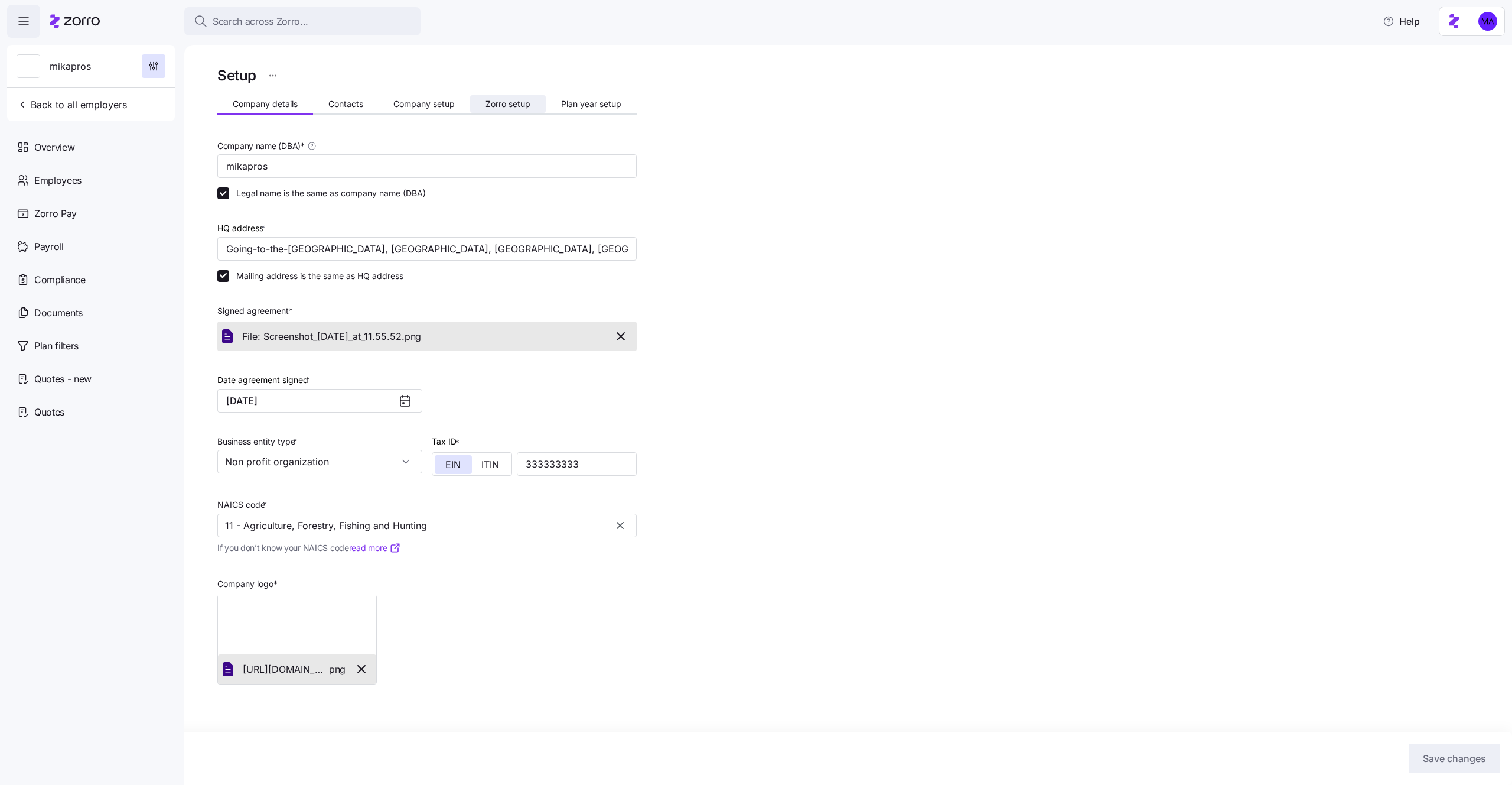
click at [528, 103] on span "Zorro setup" at bounding box center [508, 104] width 45 height 8
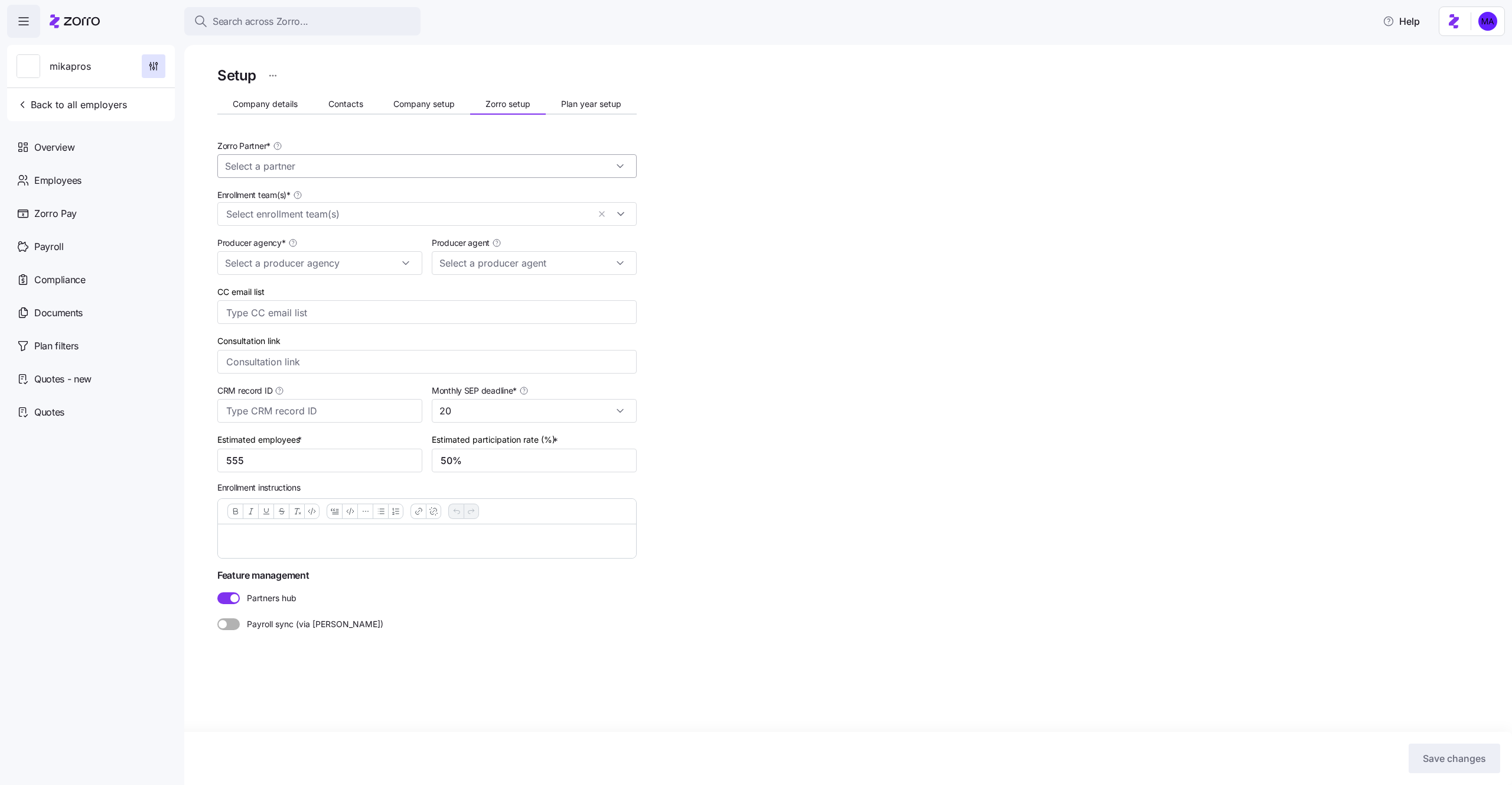
type input "mika test2 ([EMAIL_ADDRESS][DOMAIN_NAME])"
type input "Zorro Default Partner"
click at [479, 268] on input "mika test2 ([EMAIL_ADDRESS][DOMAIN_NAME])" at bounding box center [534, 263] width 205 height 24
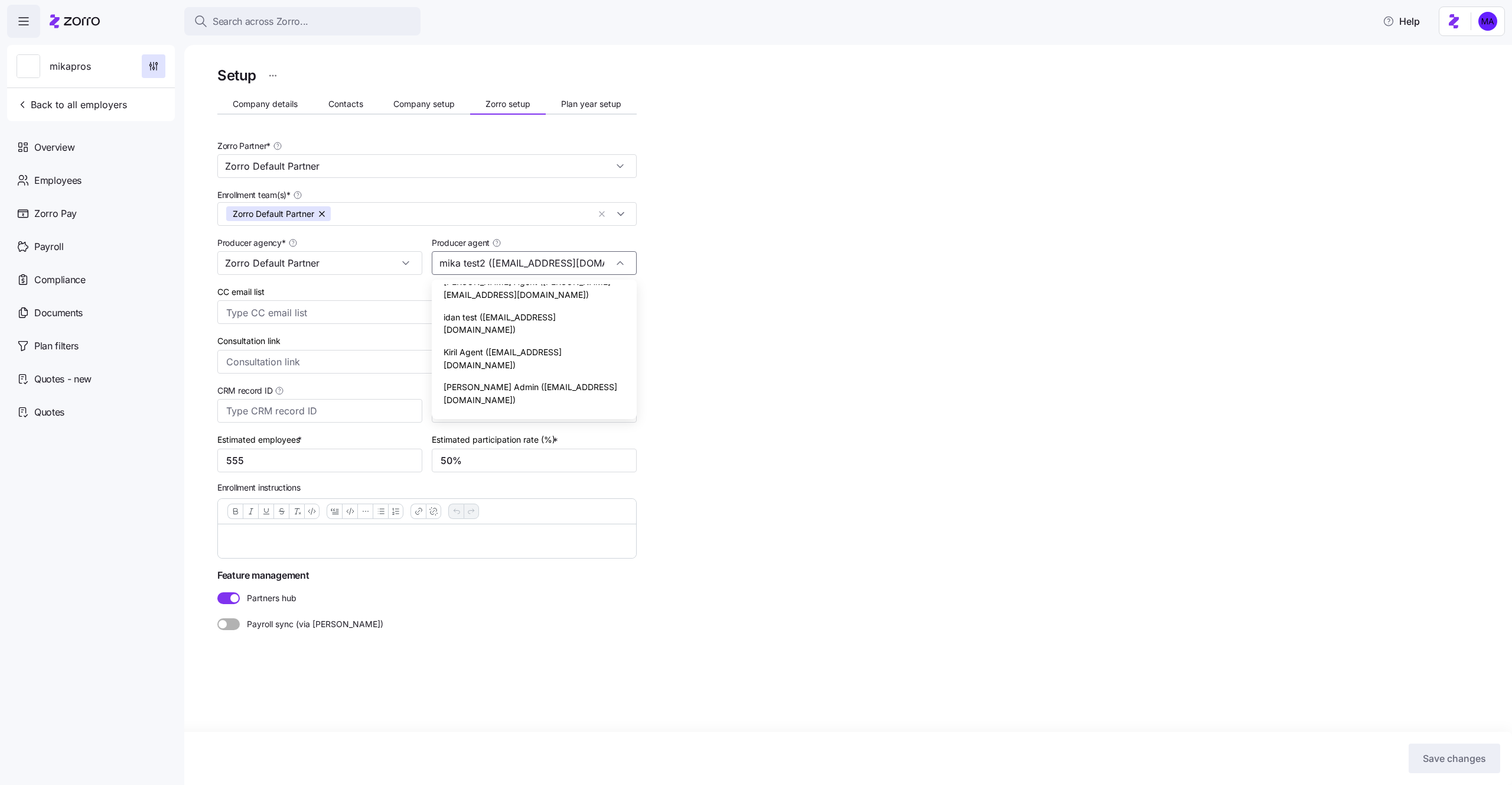
click at [483, 451] on span "[PERSON_NAME] ([PERSON_NAME][EMAIL_ADDRESS][DOMAIN_NAME])" at bounding box center [534, 463] width 181 height 26
type input "[PERSON_NAME] ([PERSON_NAME][EMAIL_ADDRESS][DOMAIN_NAME])"
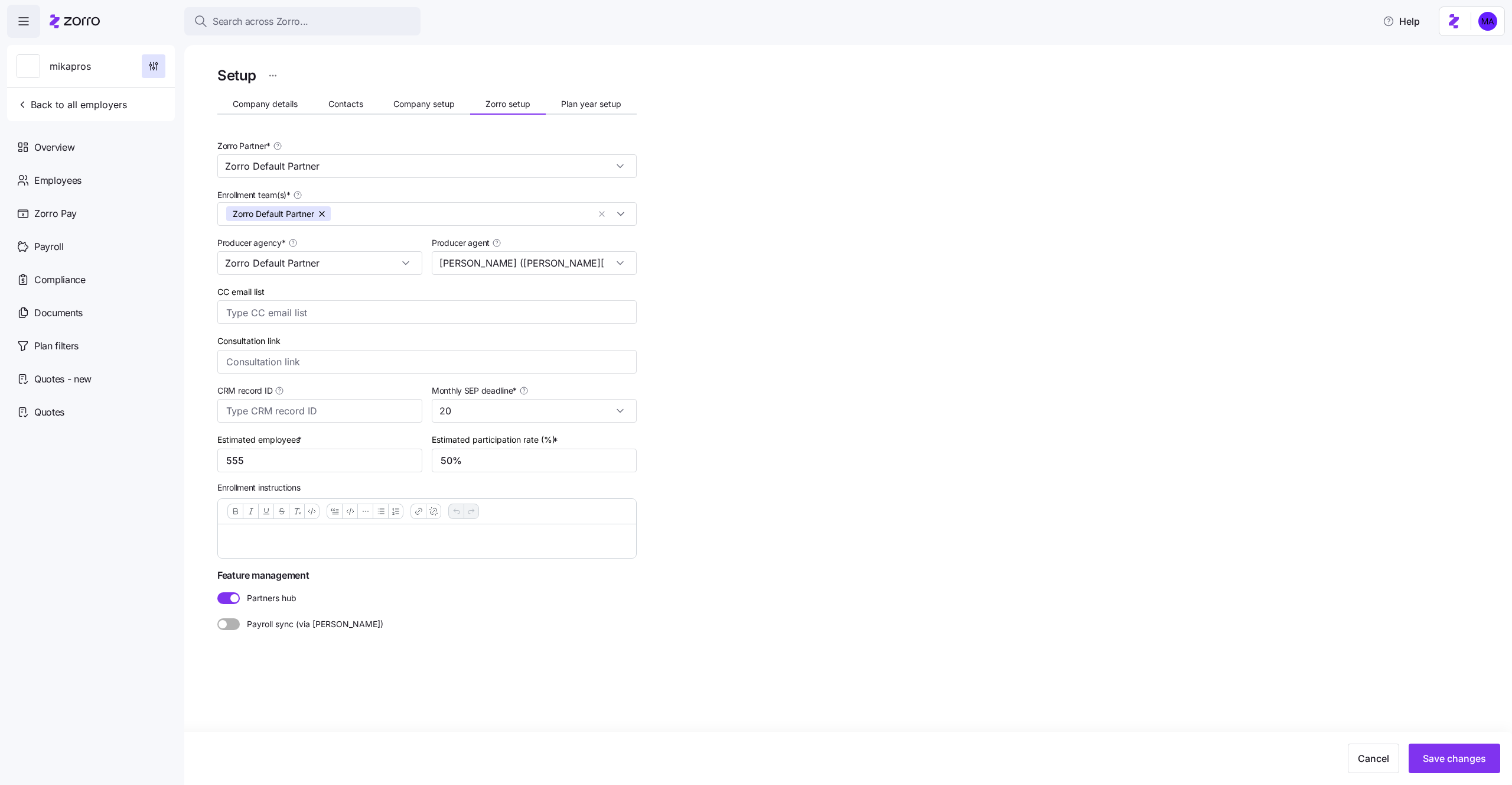
click at [874, 452] on div "Setup Company details Contacts Company setup Zorro setup Plan year setup Zorro …" at bounding box center [856, 375] width 1278 height 623
click at [1486, 754] on button "Save changes" at bounding box center [1454, 758] width 91 height 30
